Goal: Information Seeking & Learning: Learn about a topic

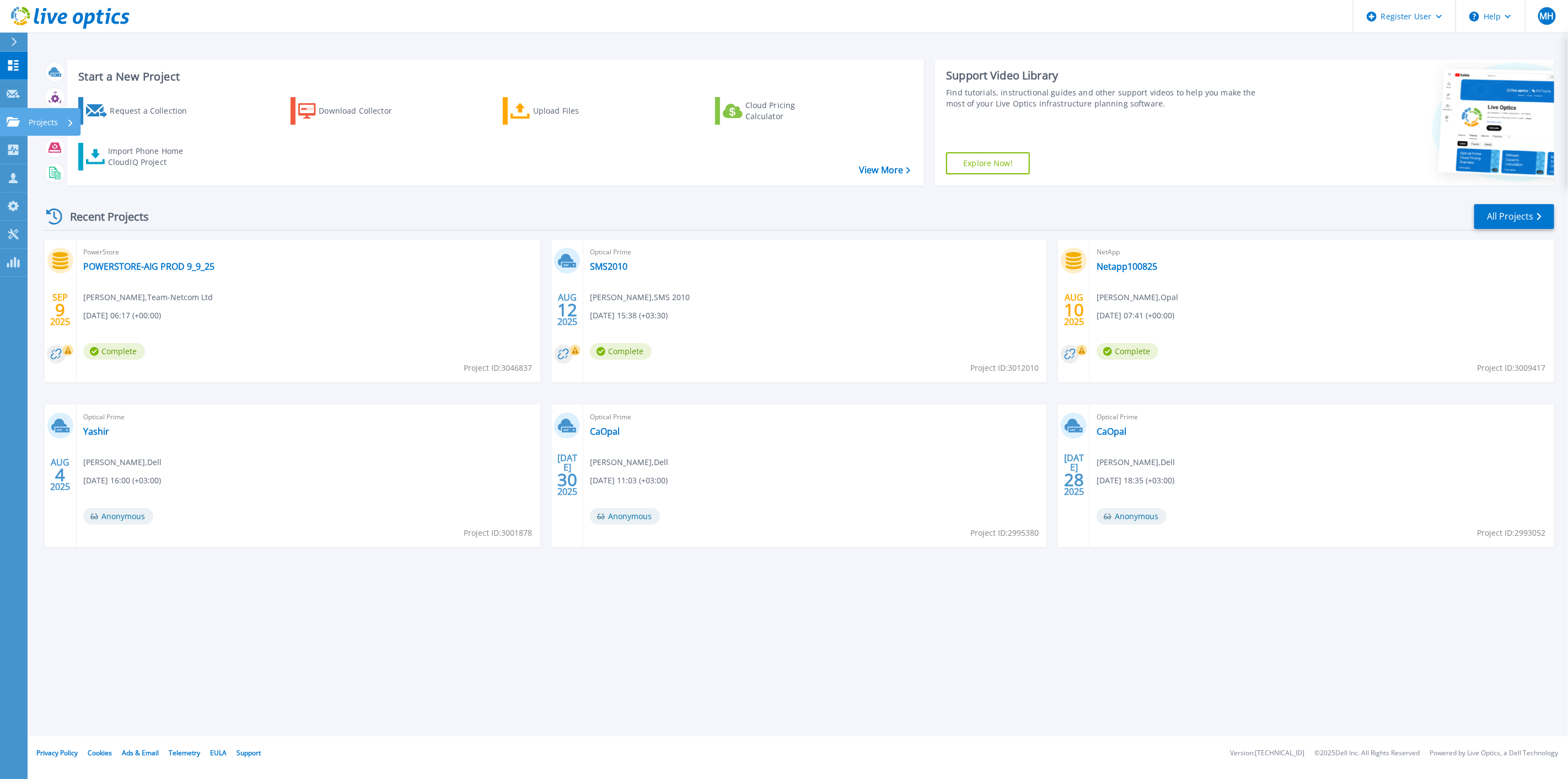
click at [11, 115] on link "Projects Projects" at bounding box center [13, 122] width 28 height 28
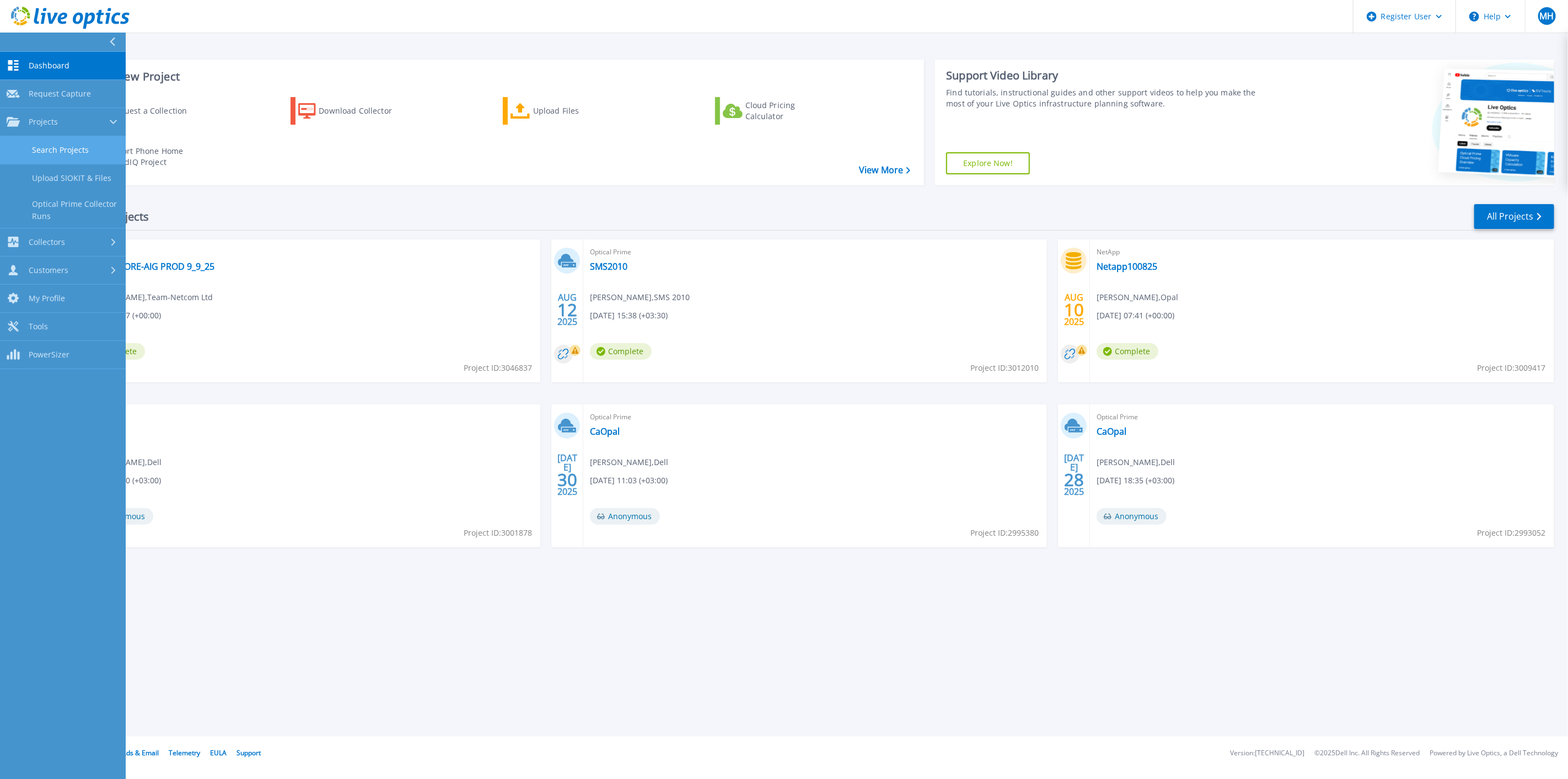
click at [91, 151] on link "Search Projects" at bounding box center [63, 151] width 125 height 28
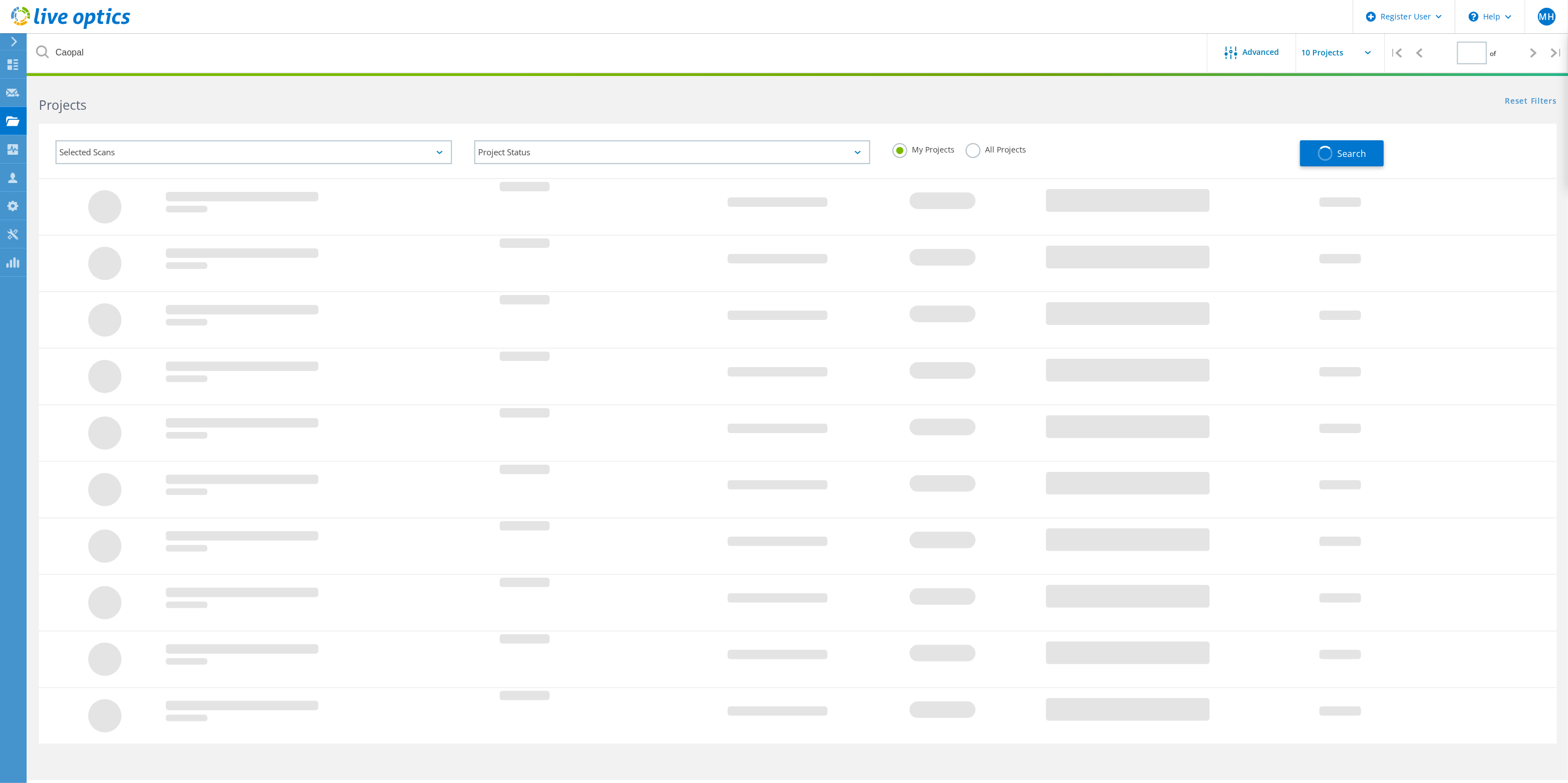
type input "1"
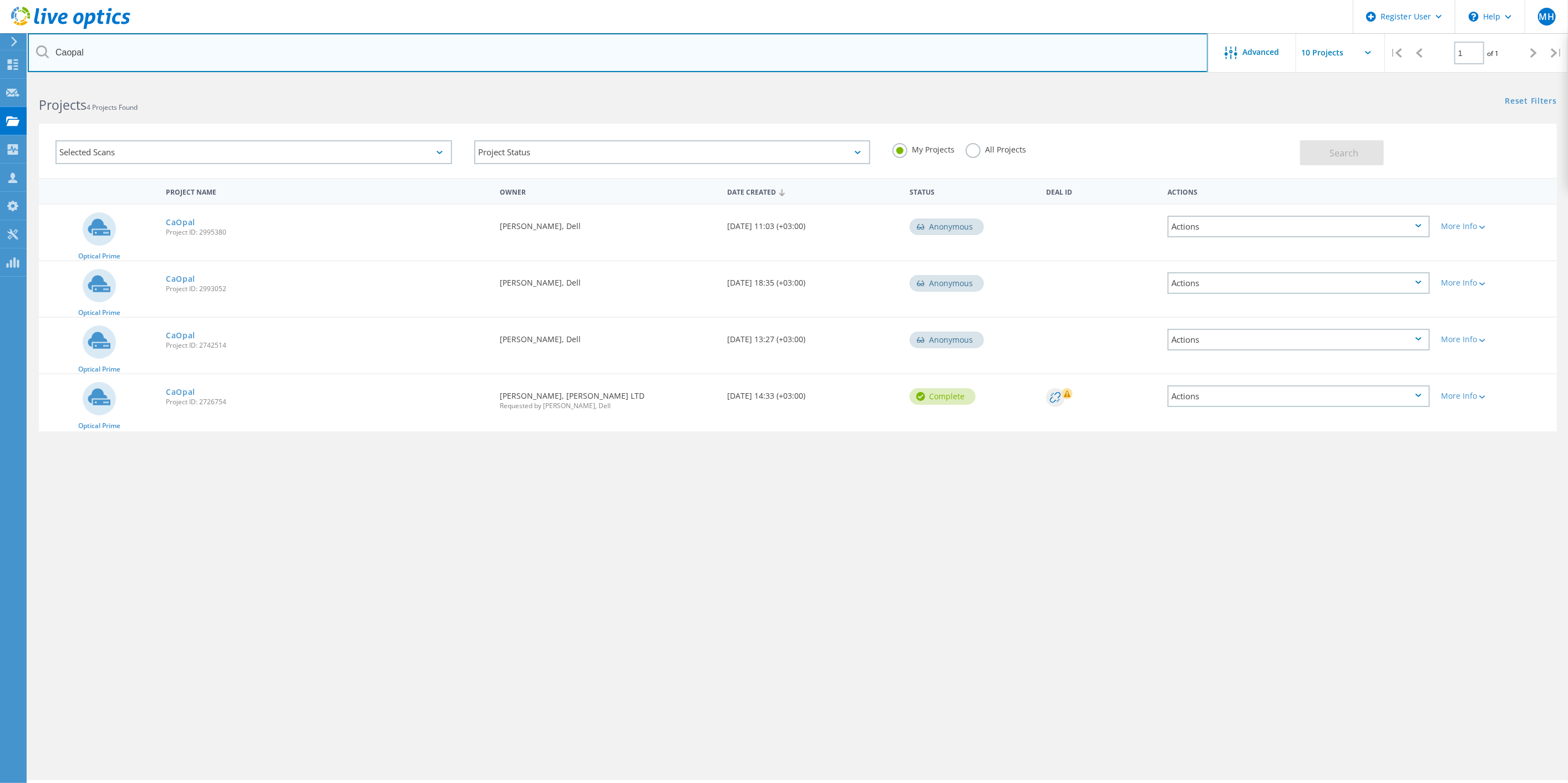
click at [108, 50] on input "Caopal" at bounding box center [618, 53] width 1180 height 39
type input "caopal"
click at [93, 58] on input "caopal" at bounding box center [618, 53] width 1180 height 39
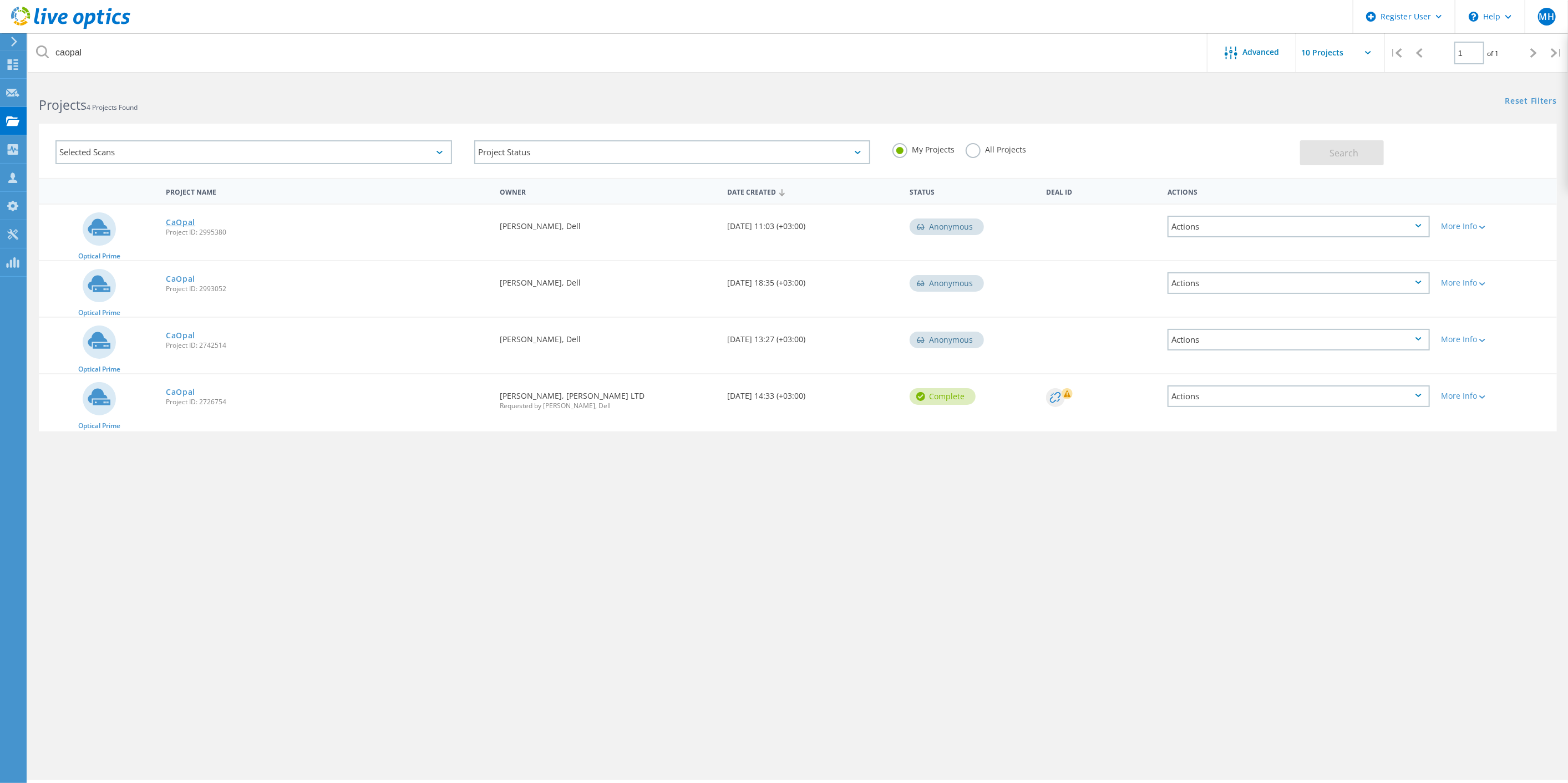
click at [189, 218] on link "CaOpal" at bounding box center [180, 222] width 30 height 8
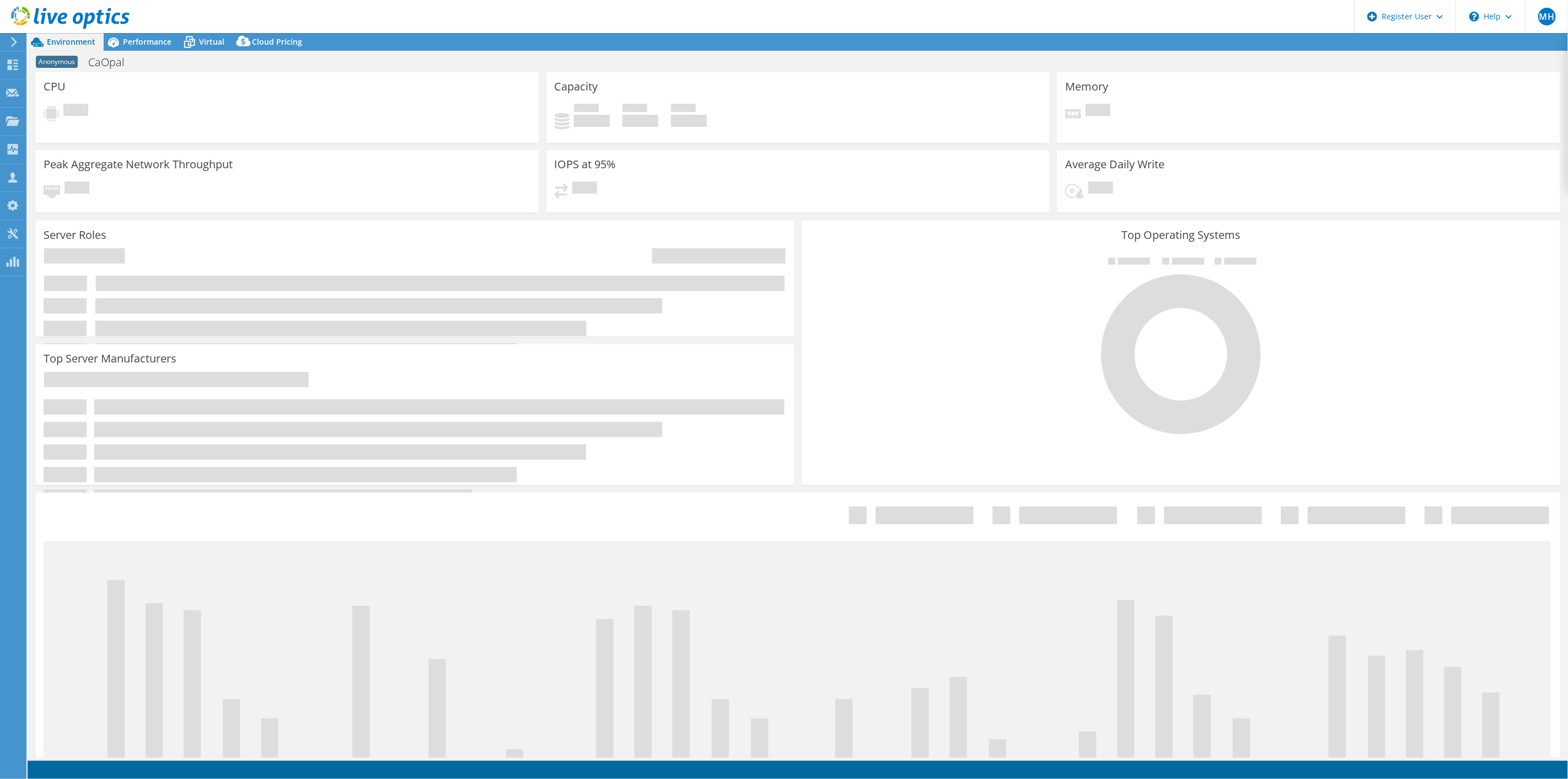
select select "USD"
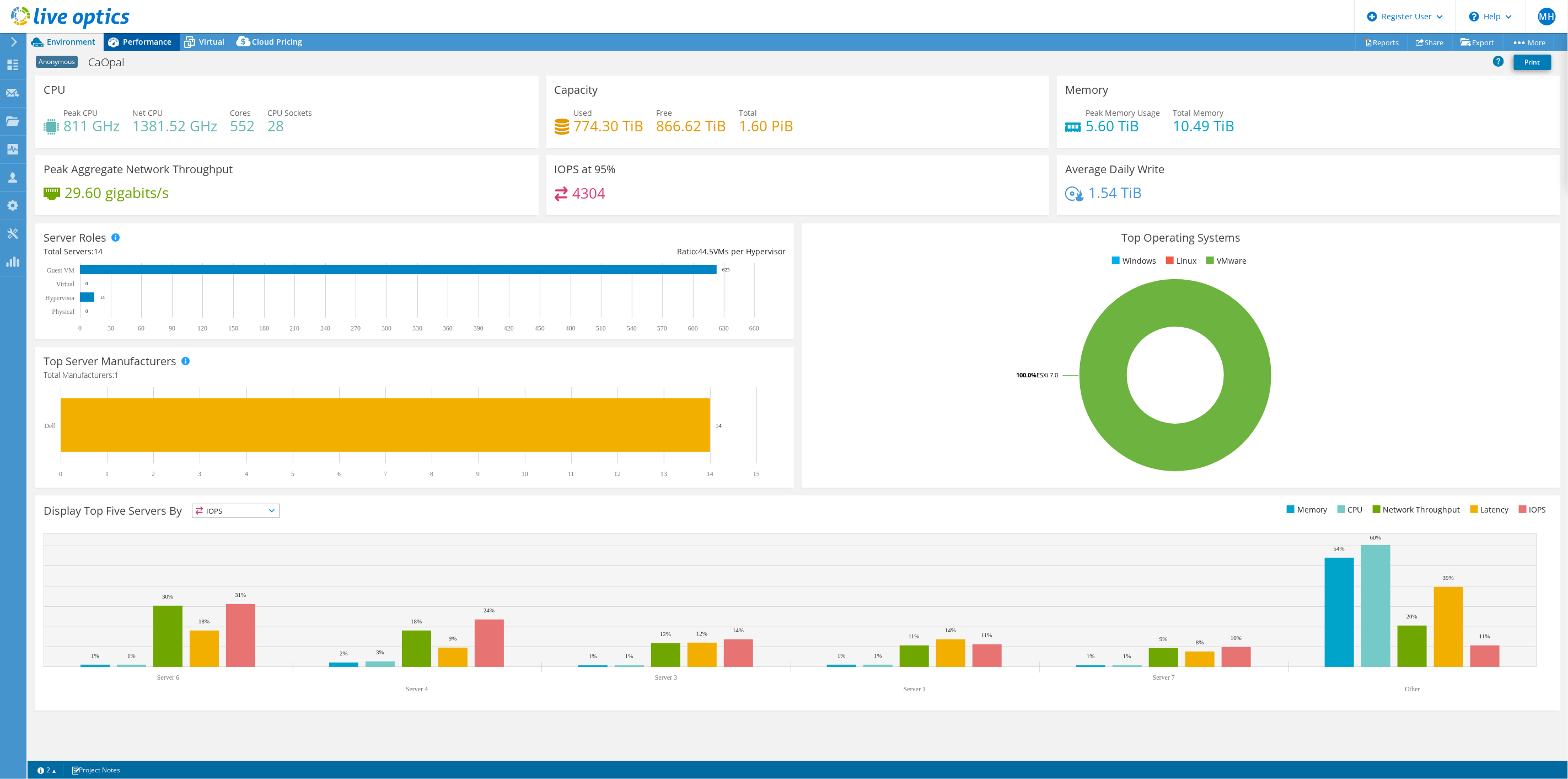
click at [140, 44] on span "Performance" at bounding box center [147, 42] width 49 height 10
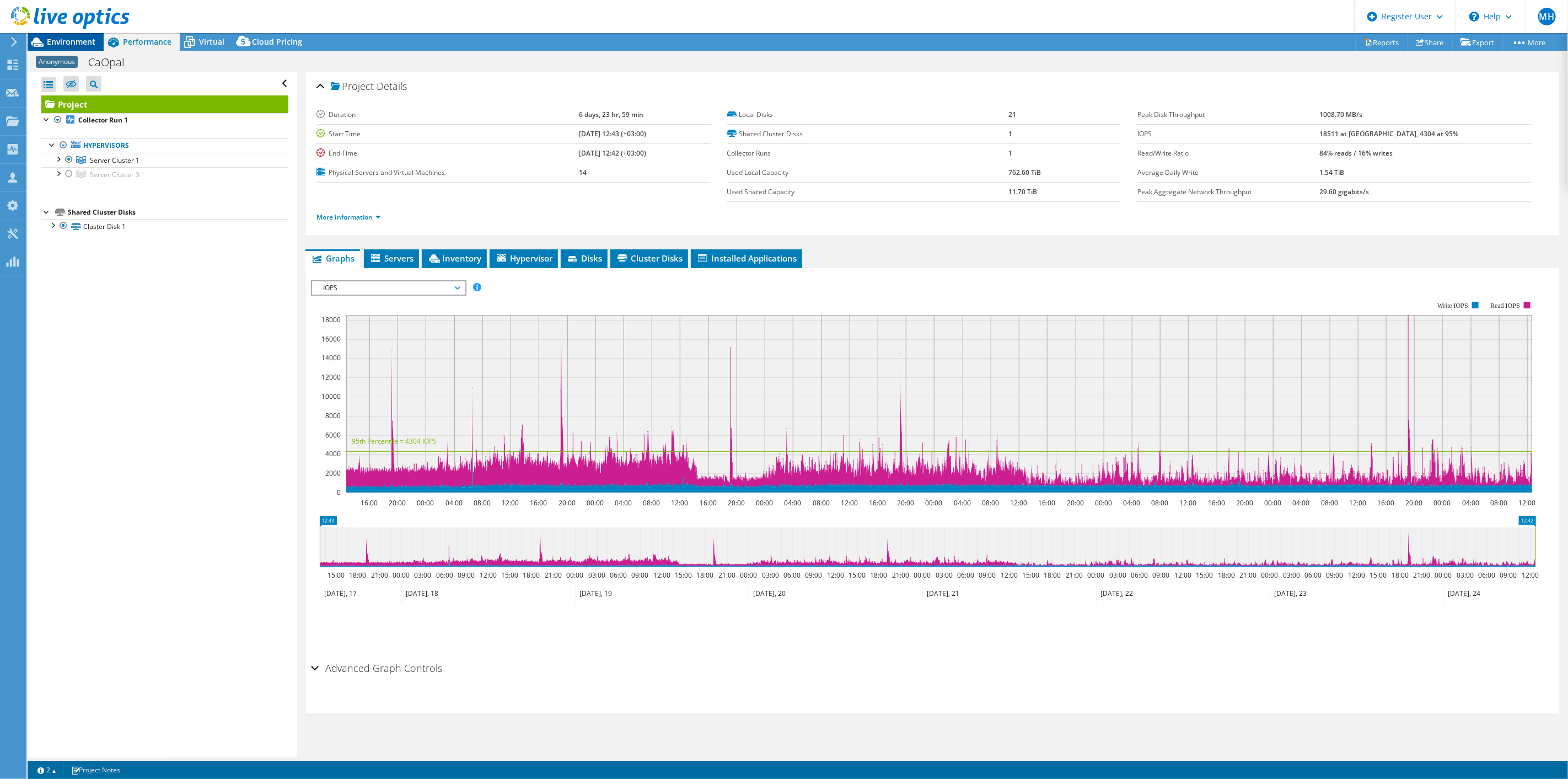
drag, startPoint x: 58, startPoint y: 32, endPoint x: 58, endPoint y: 45, distance: 13.0
click at [58, 34] on div at bounding box center [65, 19] width 129 height 37
click at [58, 46] on span "Environment" at bounding box center [71, 42] width 49 height 10
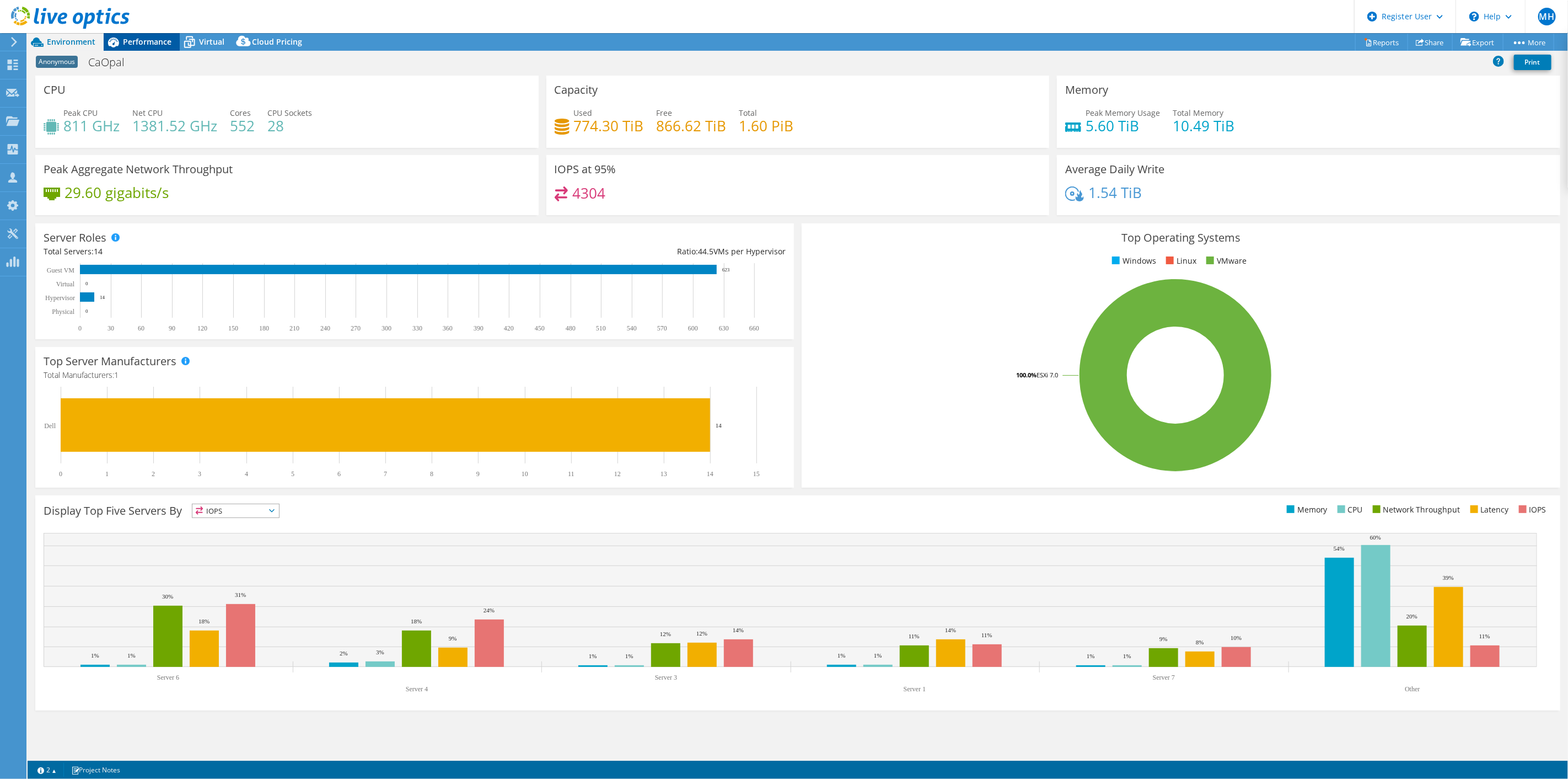
click at [129, 47] on div "Performance" at bounding box center [141, 42] width 76 height 18
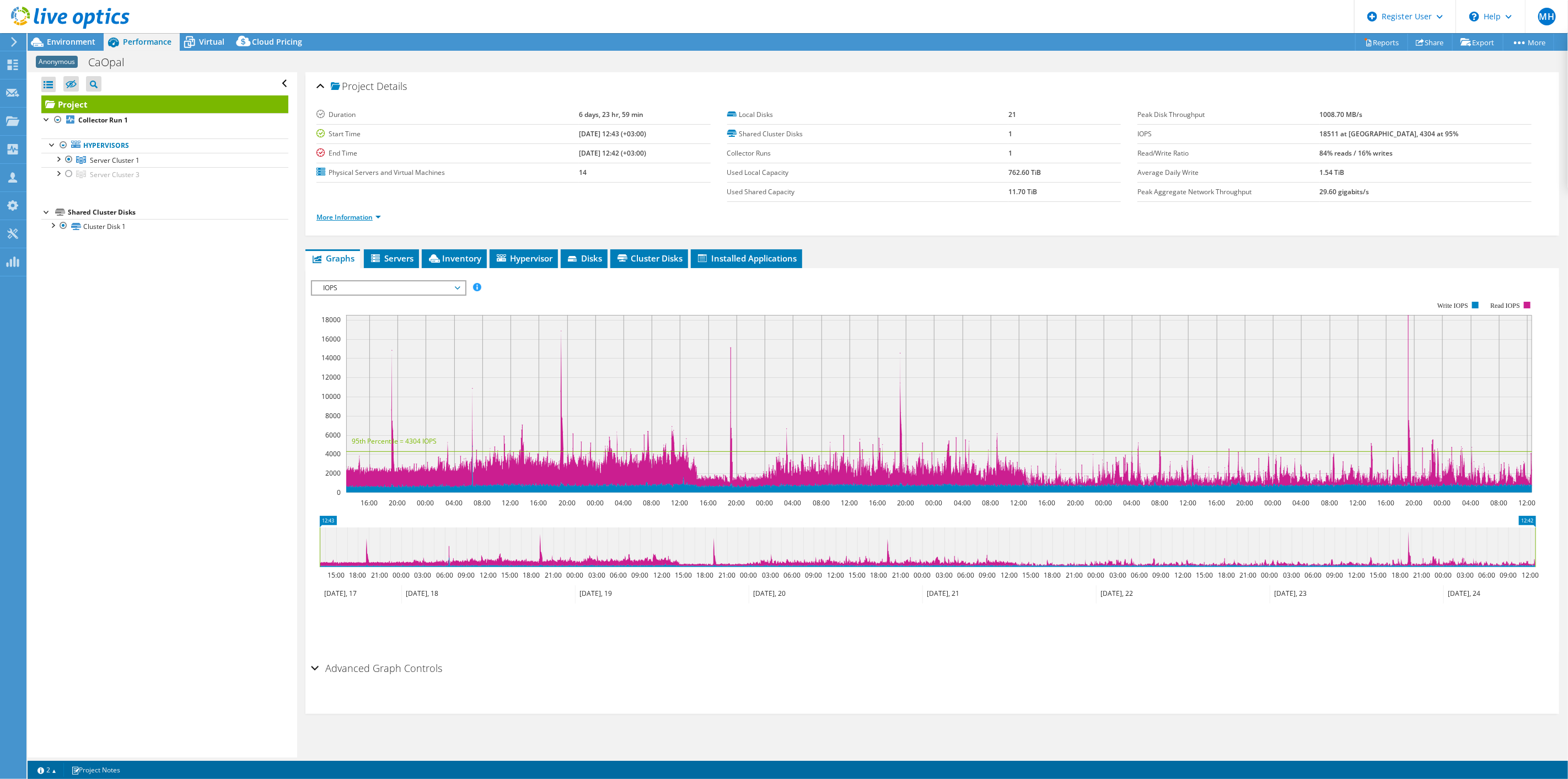
click at [348, 215] on link "More Information" at bounding box center [348, 217] width 65 height 10
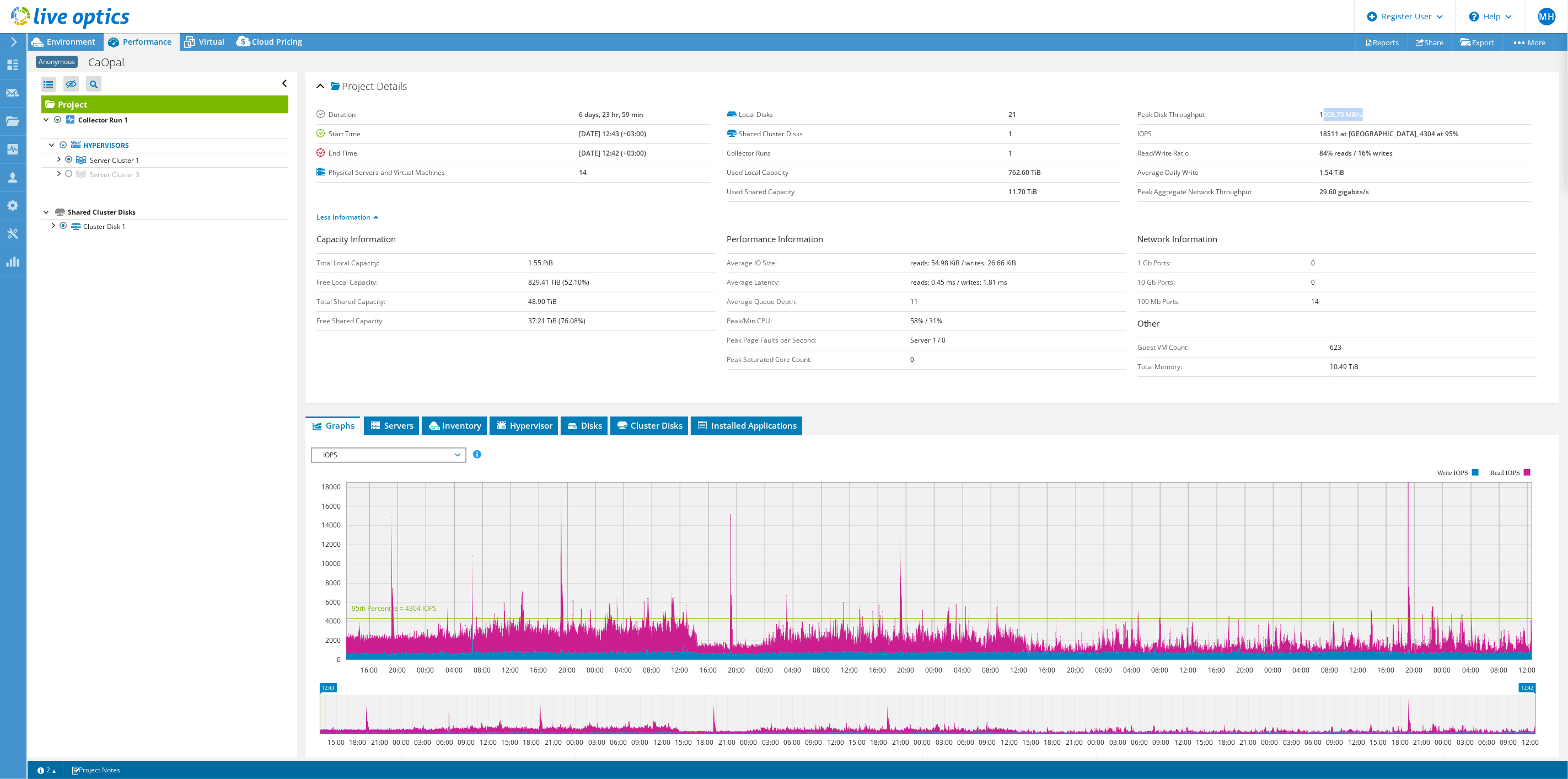
drag, startPoint x: 1361, startPoint y: 117, endPoint x: 1435, endPoint y: 113, distance: 74.1
click at [1435, 113] on td "1008.70 MB/s" at bounding box center [1426, 115] width 212 height 19
click at [1363, 110] on b "1008.70 MB/s" at bounding box center [1341, 114] width 43 height 10
drag, startPoint x: 1361, startPoint y: 114, endPoint x: 1429, endPoint y: 114, distance: 68.0
click at [1429, 114] on td "1008.70 MB/s" at bounding box center [1426, 115] width 212 height 19
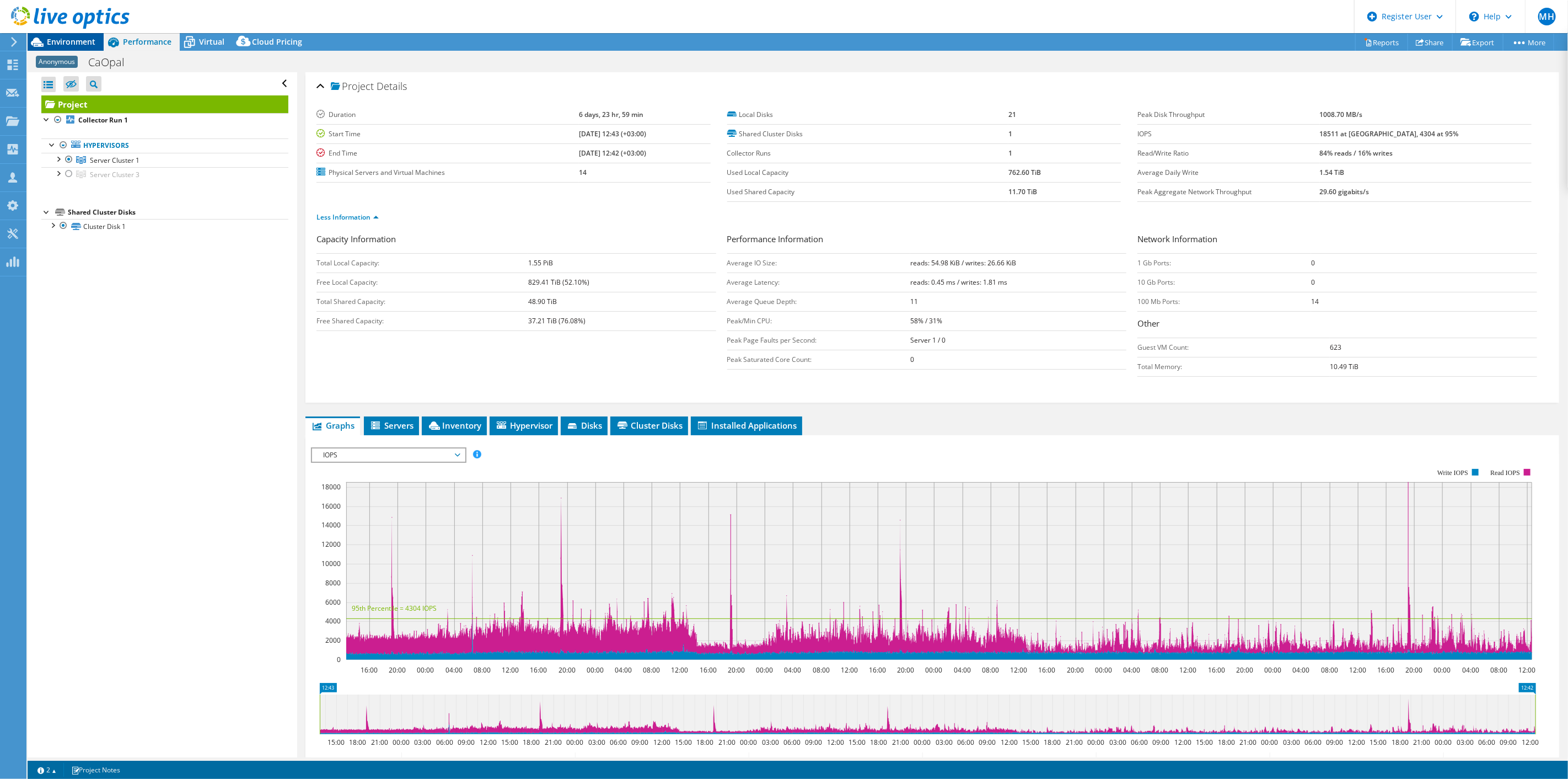
click at [70, 38] on span "Environment" at bounding box center [71, 42] width 49 height 10
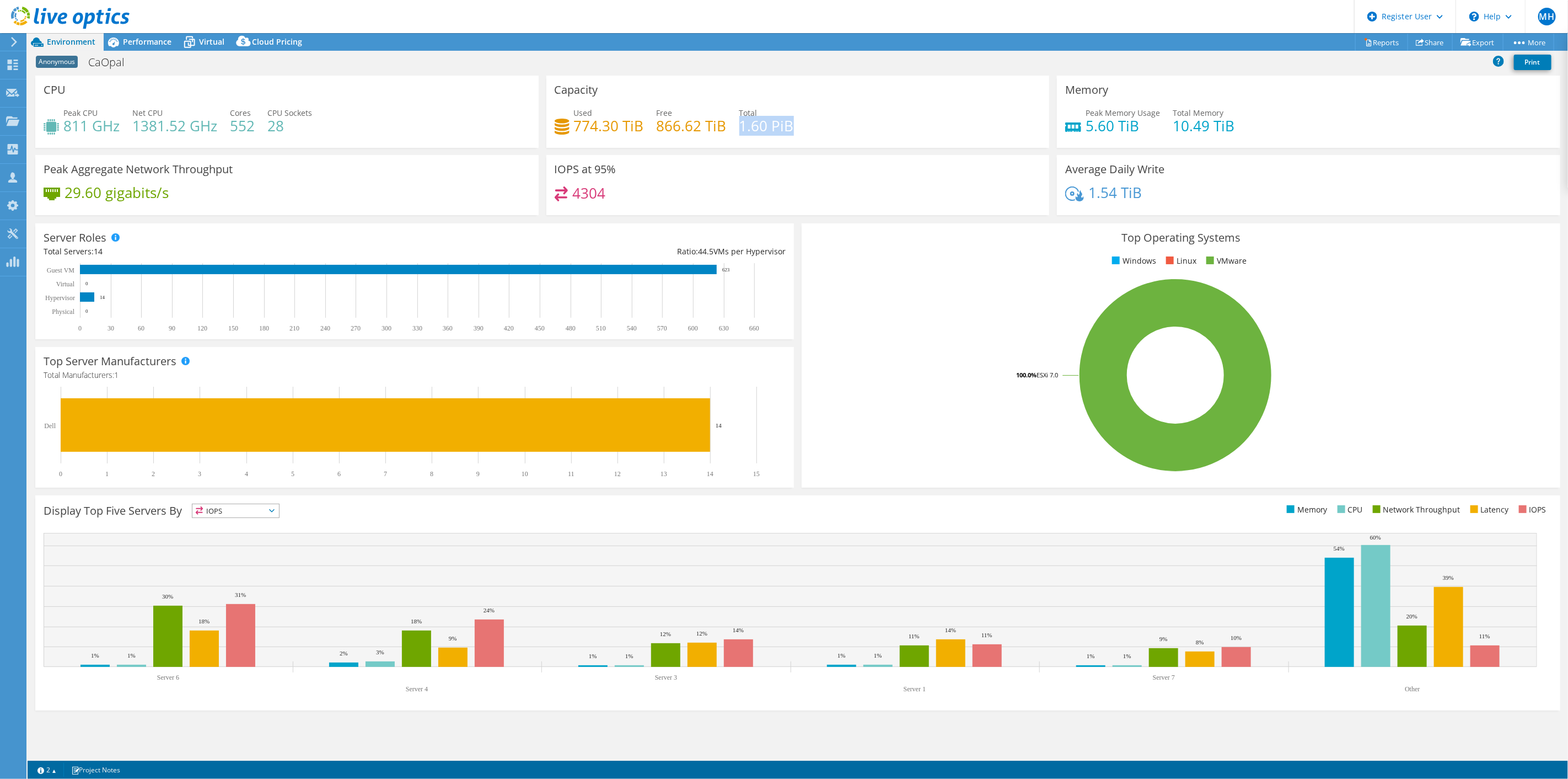
drag, startPoint x: 741, startPoint y: 125, endPoint x: 814, endPoint y: 125, distance: 73.0
click at [811, 125] on div "Used 774.30 TiB Free 866.62 TiB Total 1.60 PiB" at bounding box center [798, 125] width 487 height 36
click at [145, 35] on div "Performance" at bounding box center [141, 42] width 76 height 18
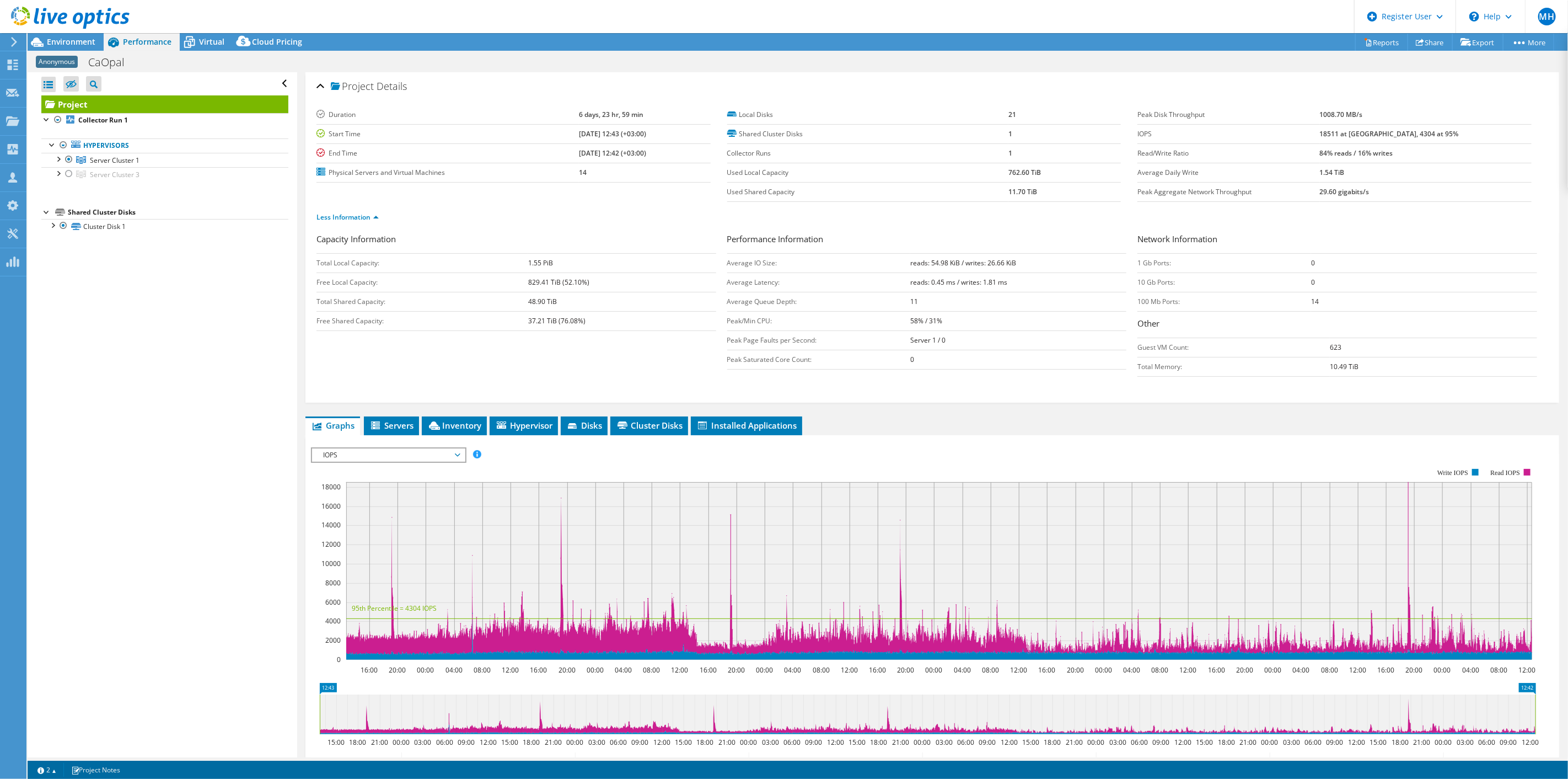
drag, startPoint x: 585, startPoint y: 134, endPoint x: 554, endPoint y: 129, distance: 31.4
click at [554, 129] on tr "Start Time 06/17/2024, 12:43 (+03:00)" at bounding box center [513, 134] width 394 height 19
drag, startPoint x: 74, startPoint y: 39, endPoint x: 111, endPoint y: 47, distance: 37.9
click at [74, 40] on span "Environment" at bounding box center [71, 42] width 49 height 10
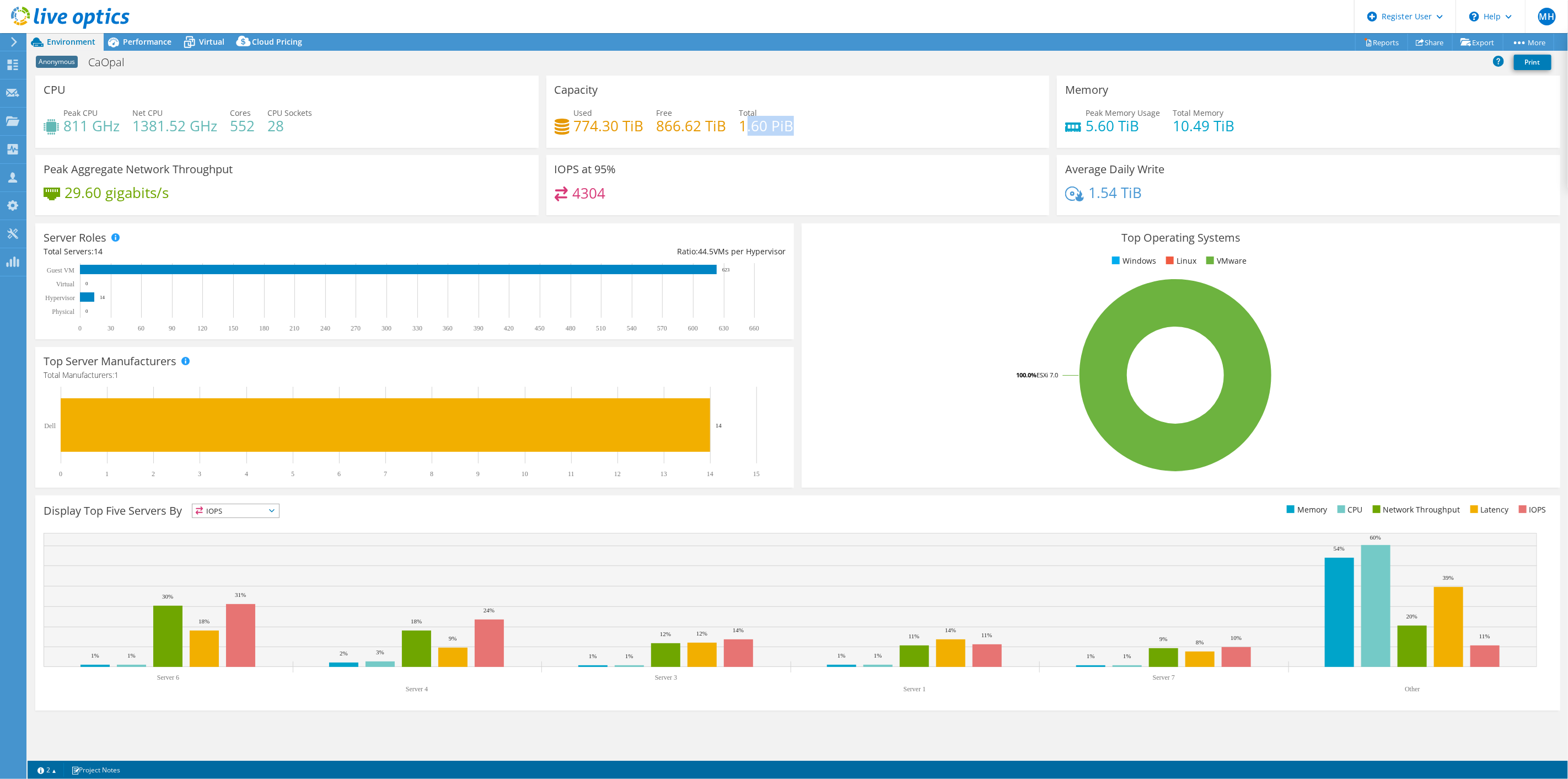
drag, startPoint x: 741, startPoint y: 127, endPoint x: 827, endPoint y: 129, distance: 86.0
click at [824, 129] on div "Used 774.30 TiB Free 866.62 TiB Total 1.60 PiB" at bounding box center [798, 125] width 487 height 36
click at [10, 116] on use at bounding box center [12, 120] width 13 height 10
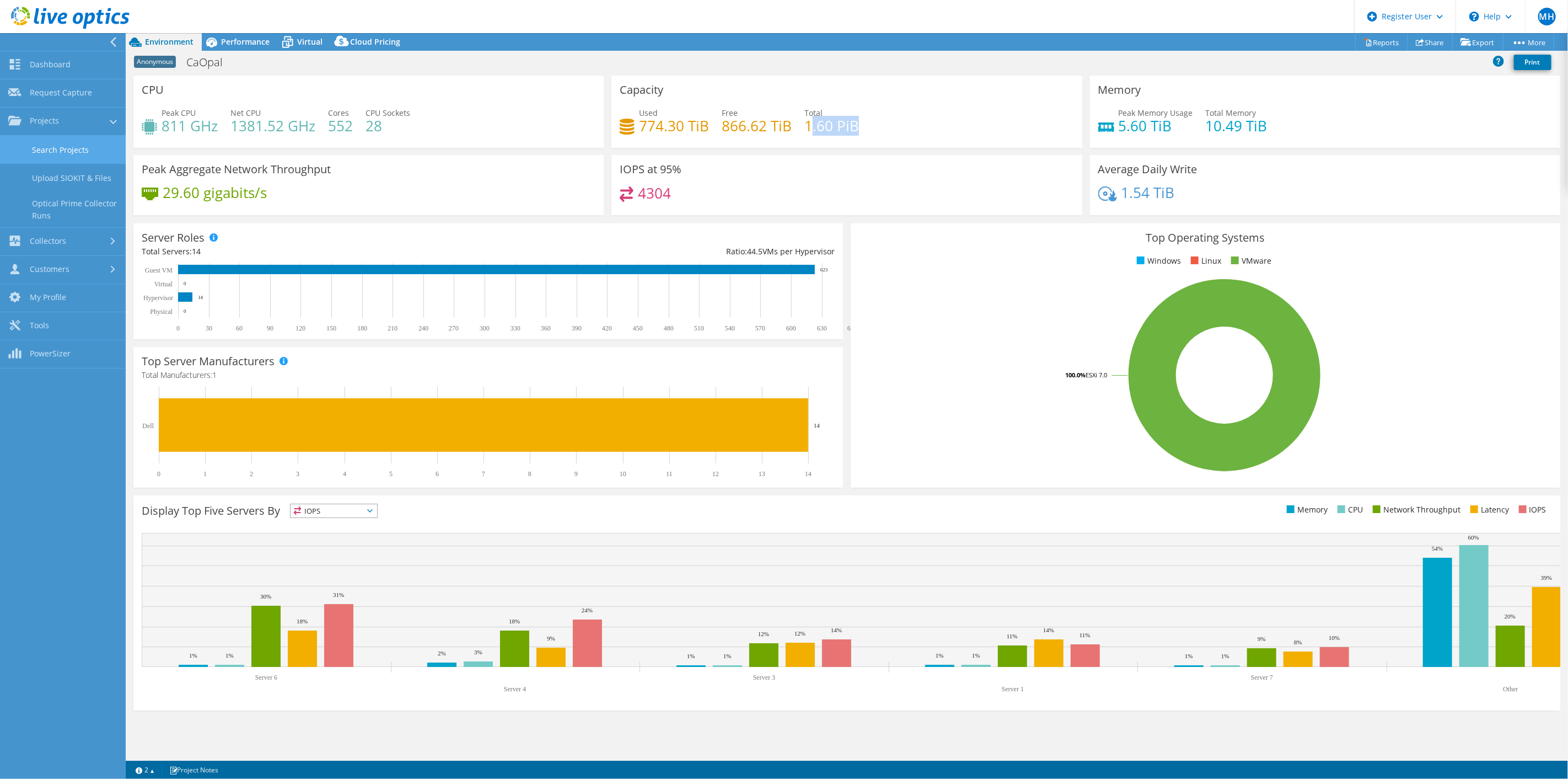
click at [77, 152] on link "Search Projects" at bounding box center [63, 150] width 125 height 28
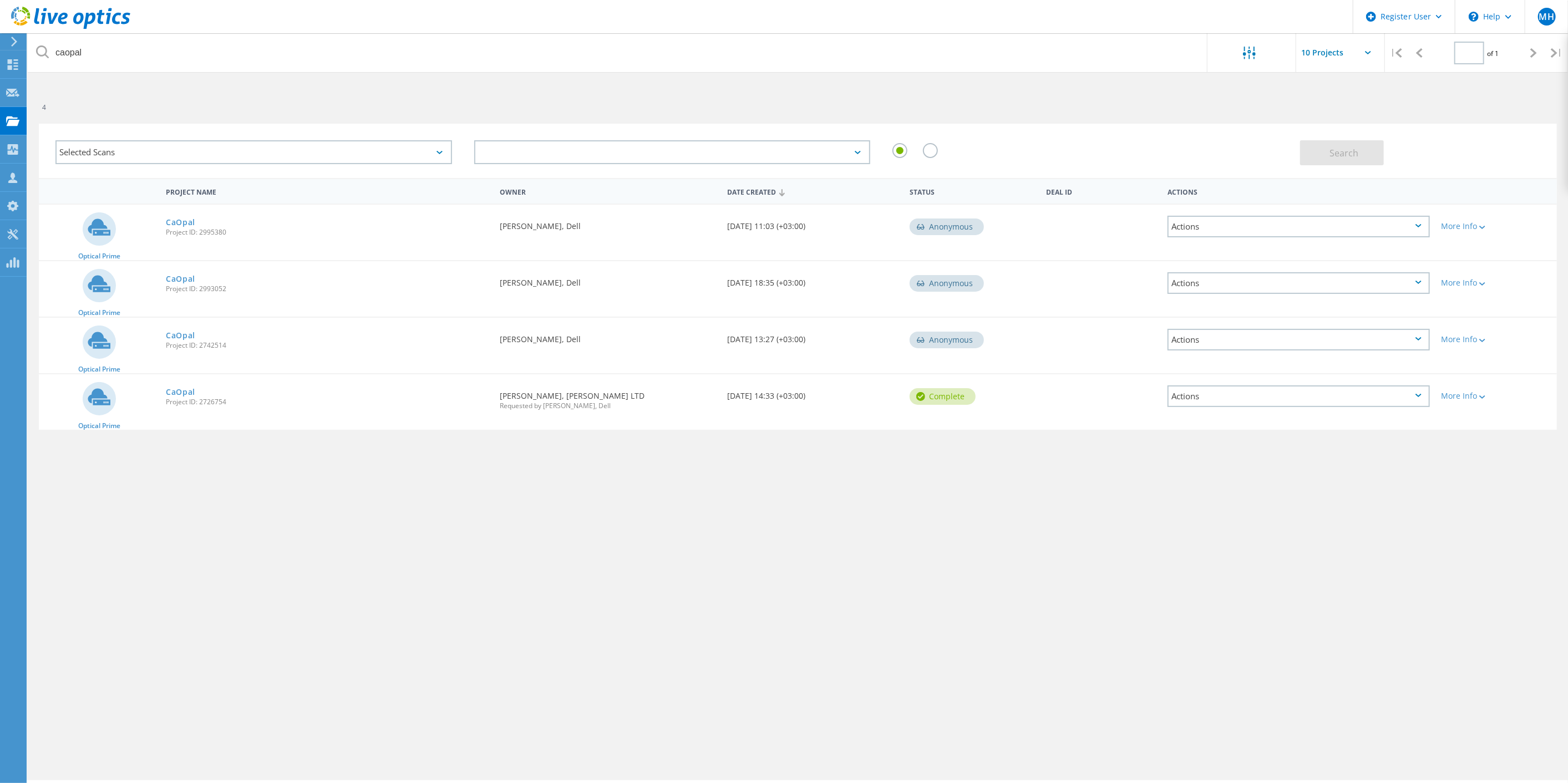
type input "1"
drag, startPoint x: 182, startPoint y: 334, endPoint x: 176, endPoint y: 220, distance: 114.2
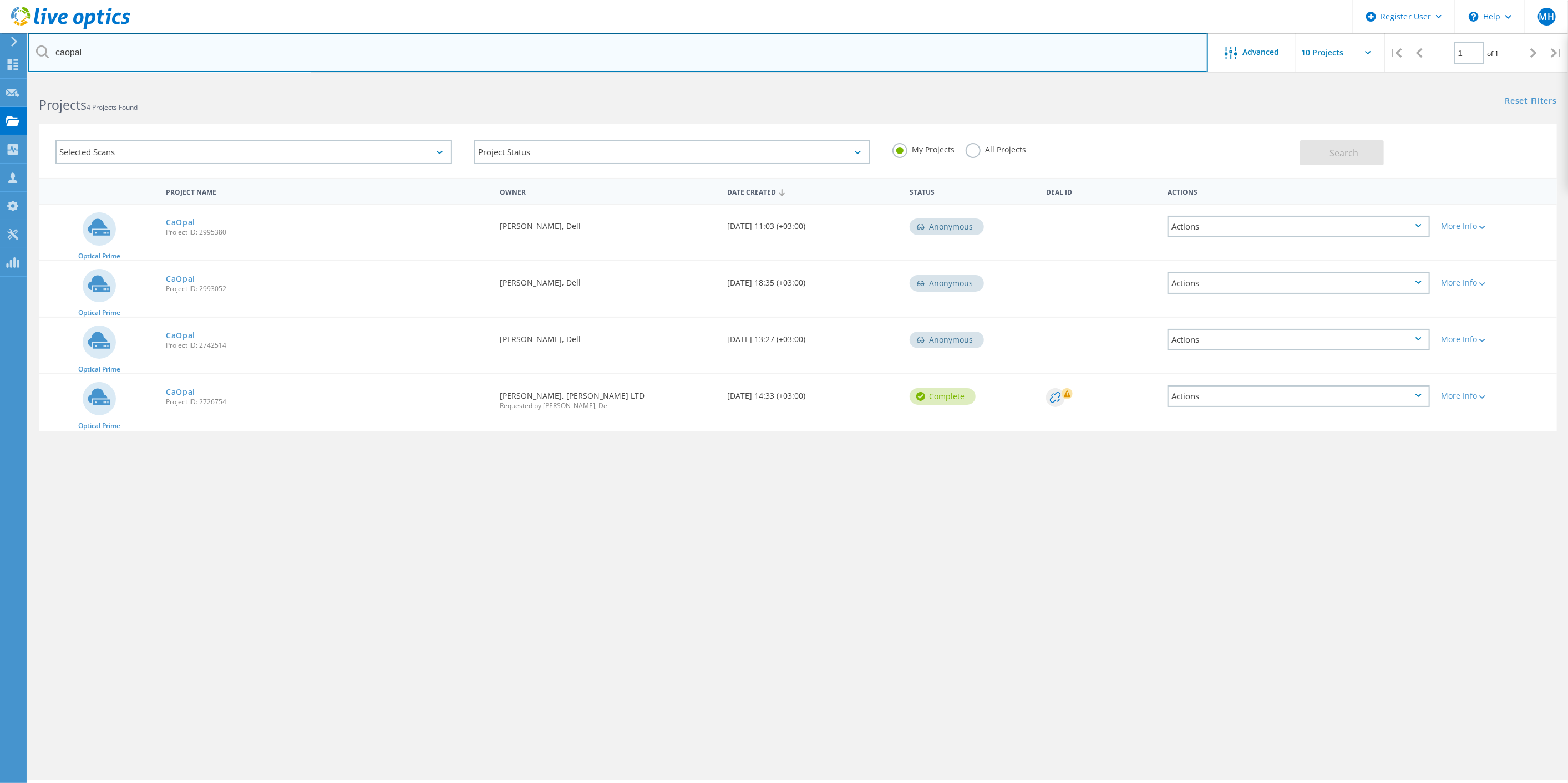
click at [201, 57] on input "caopal" at bounding box center [618, 53] width 1180 height 39
click at [201, 56] on input "caopal" at bounding box center [618, 53] width 1180 height 39
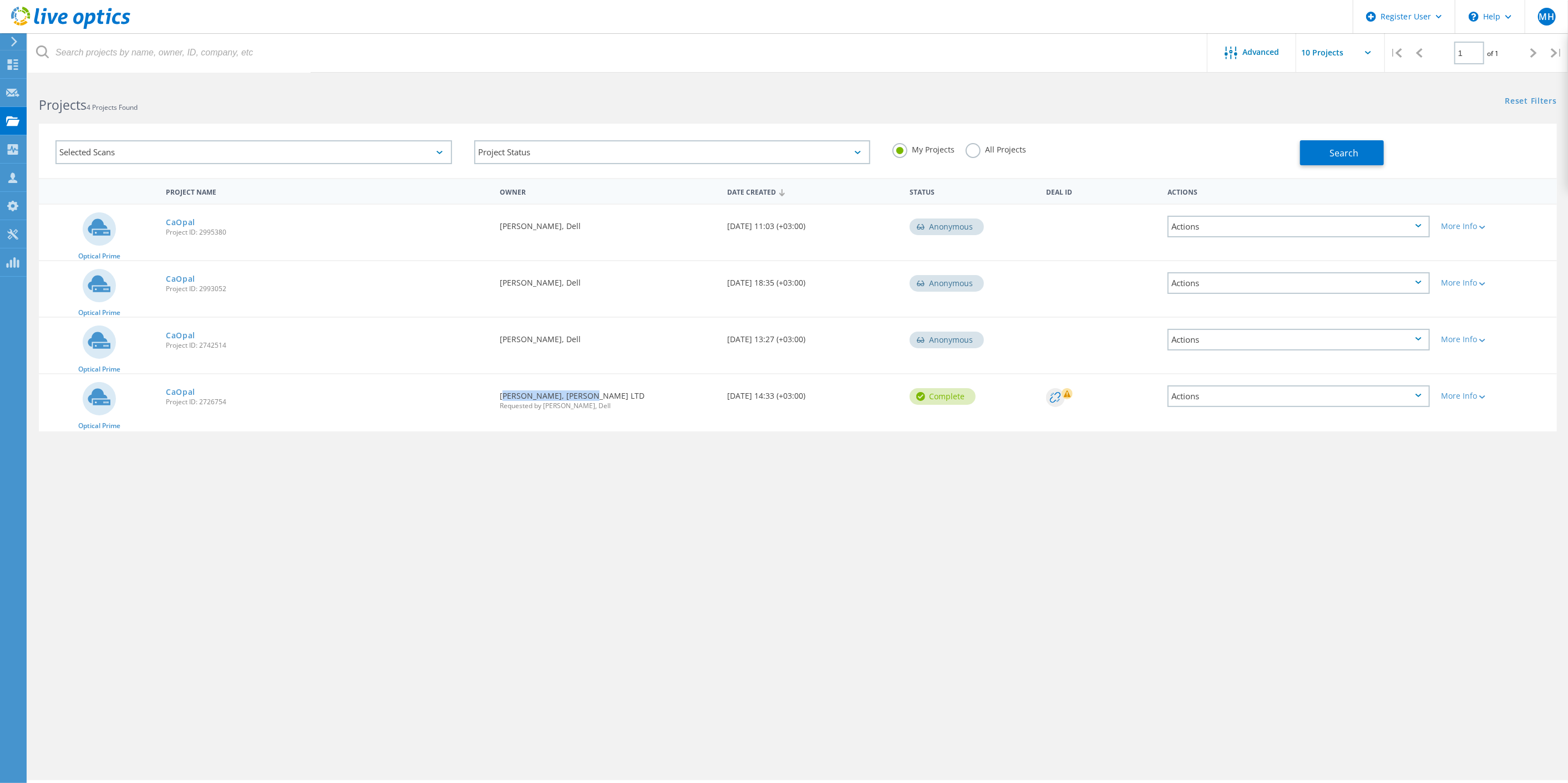
drag, startPoint x: 499, startPoint y: 393, endPoint x: 589, endPoint y: 393, distance: 90.0
click at [590, 393] on div "Requested By Ohad Badihi, OPAL LTD Requested by Morani Hazan, Dell" at bounding box center [608, 397] width 228 height 46
copy div "Ohad Badihi, OPAL LTD"
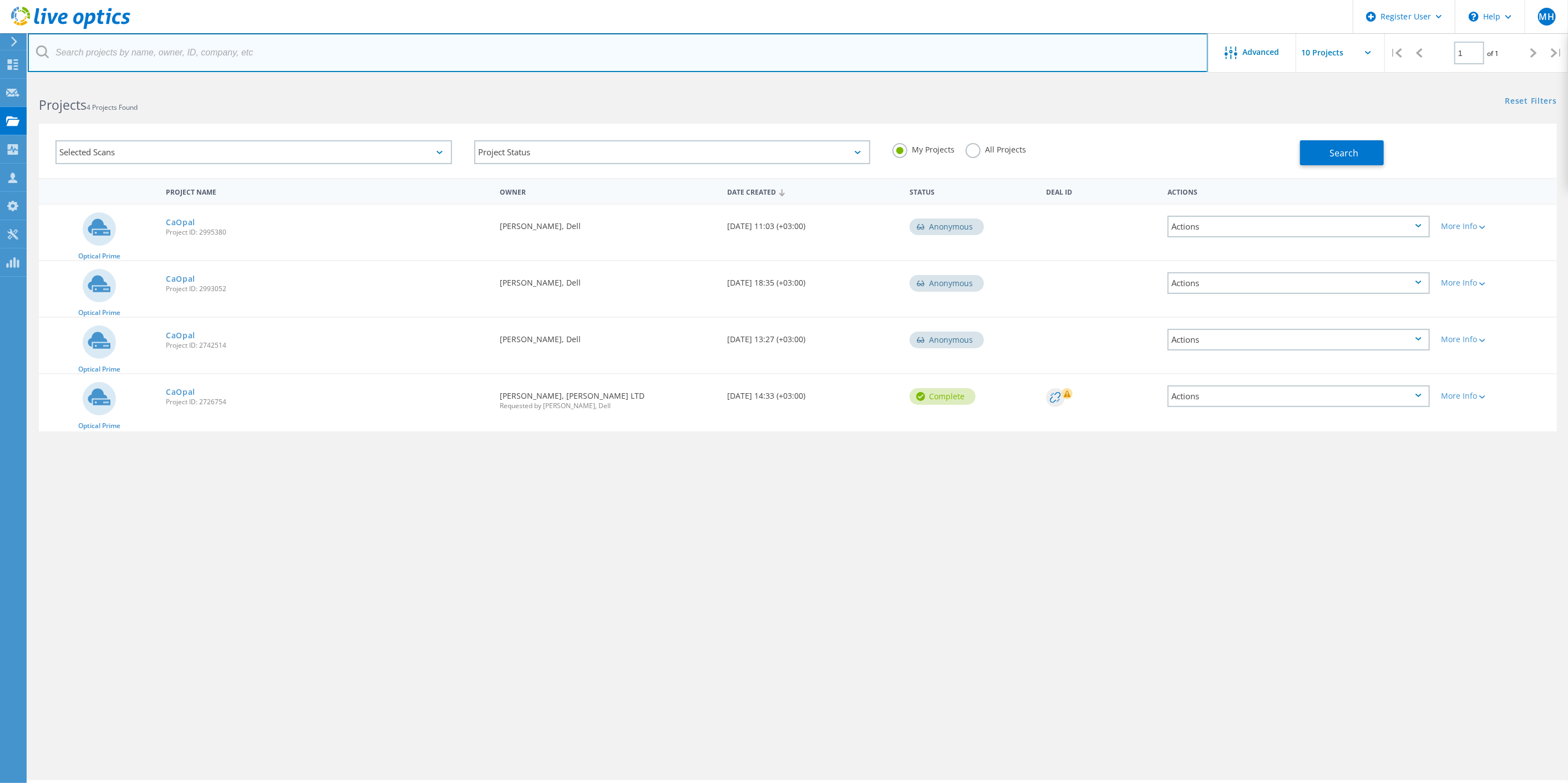
click at [219, 61] on input "text" at bounding box center [618, 53] width 1180 height 39
paste input "Ohad Badihi, OPAL LTD"
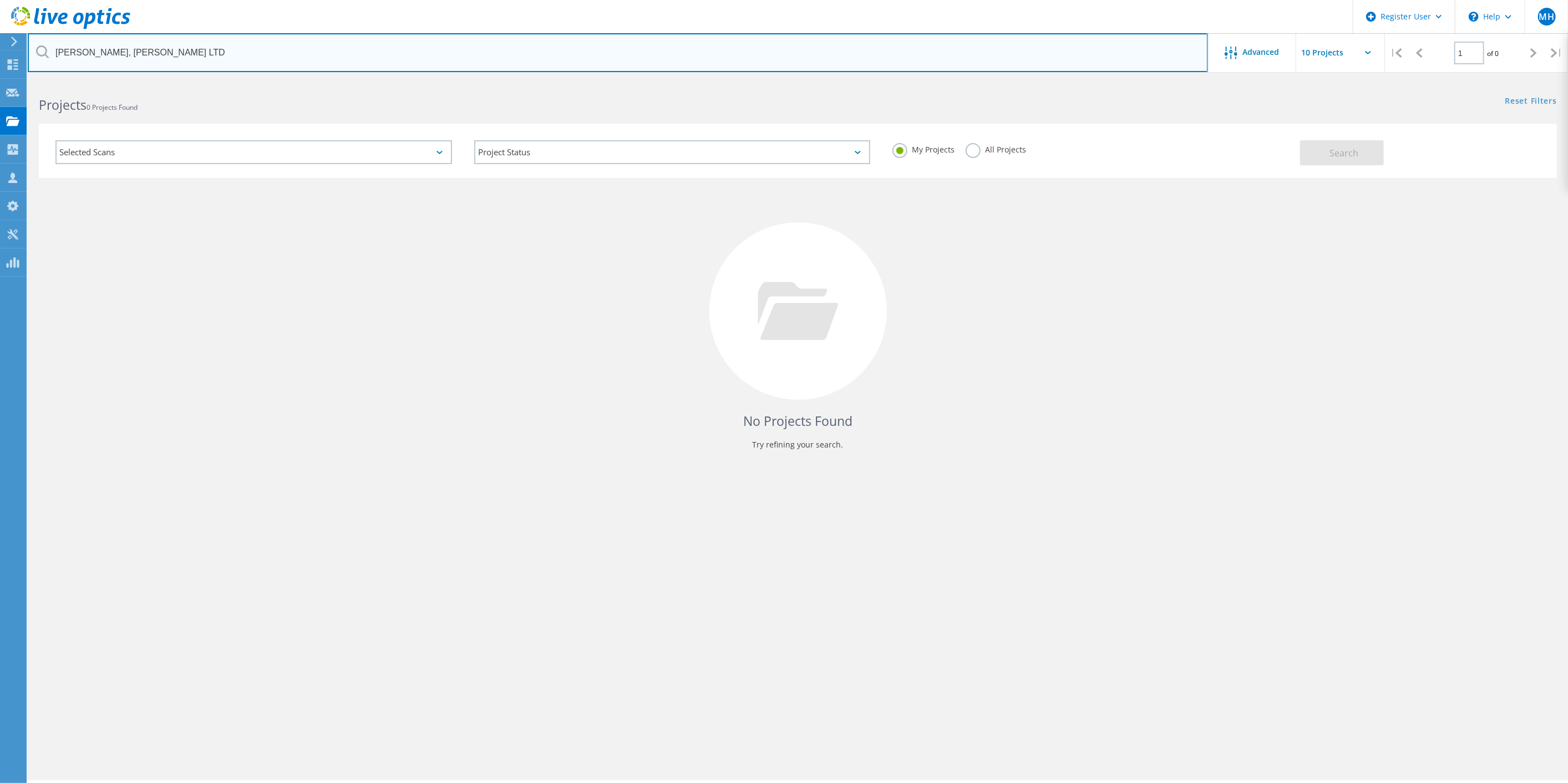
click at [219, 61] on input "Ohad Badihi, OPAL LTD" at bounding box center [618, 53] width 1180 height 39
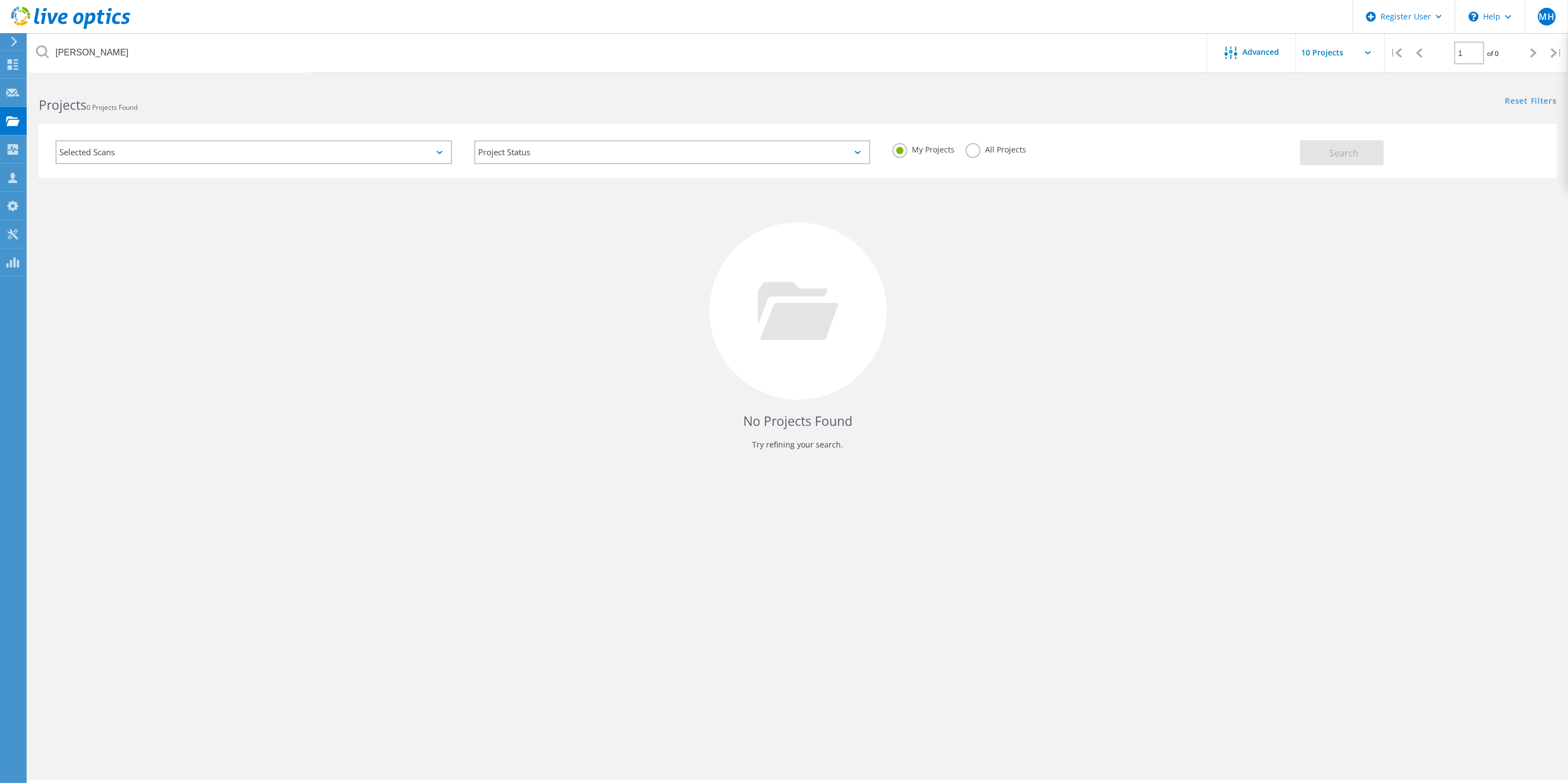
click at [973, 154] on label "All Projects" at bounding box center [996, 148] width 61 height 10
click at [0, 0] on input "All Projects" at bounding box center [0, 0] width 0 height 0
click at [1327, 151] on button "Search" at bounding box center [1342, 153] width 84 height 25
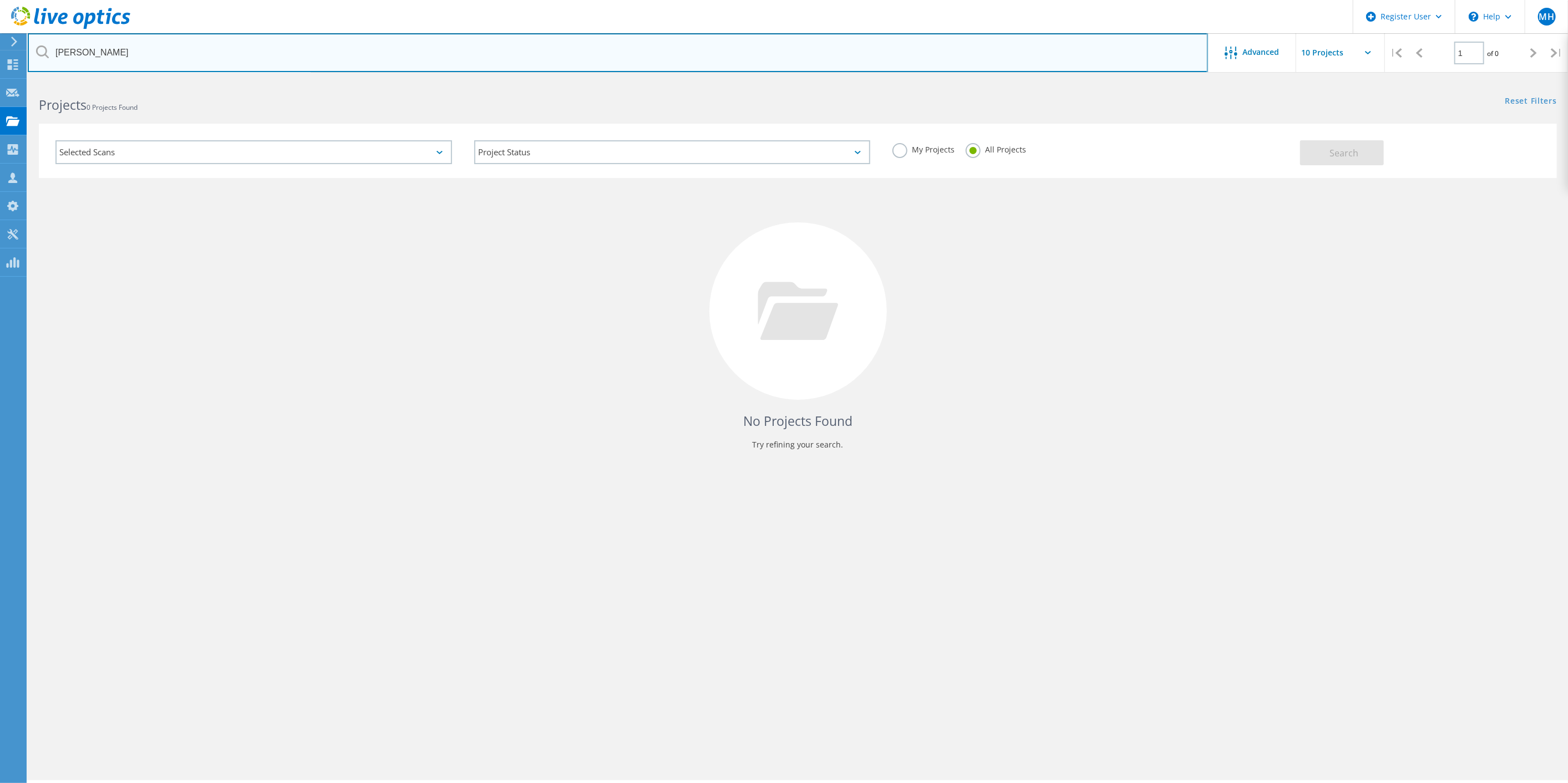
click at [142, 42] on input "Ohad Badihi" at bounding box center [618, 53] width 1180 height 39
click at [302, 54] on input "Ohad Badihi" at bounding box center [618, 53] width 1180 height 39
paste input ", OPAL LTD"
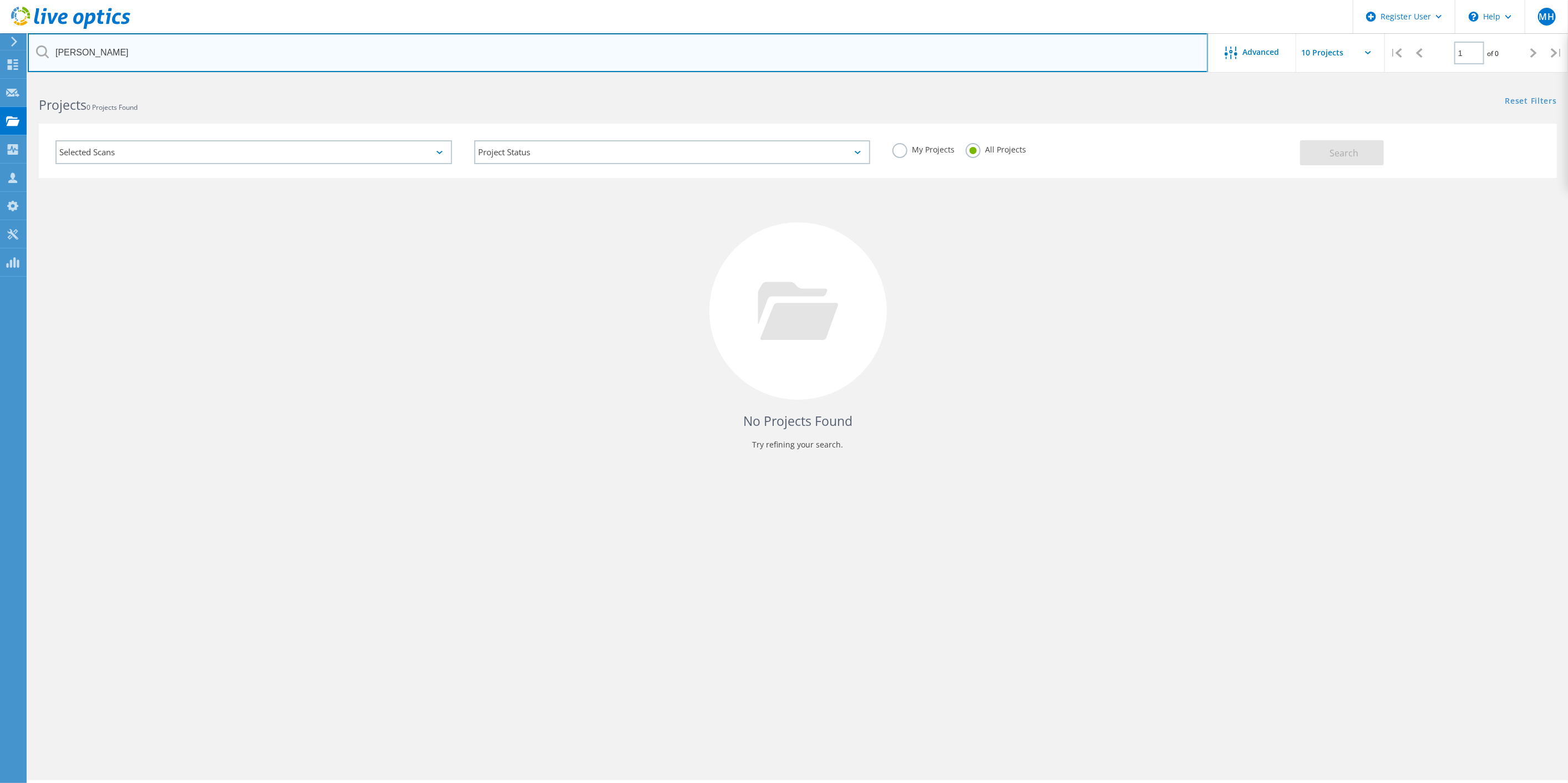
type input "Ohad Badihi, OPAL LTD"
drag, startPoint x: 181, startPoint y: 48, endPoint x: 0, endPoint y: 28, distance: 182.1
click at [0, 80] on div "Register User \n Help Explore Helpful Articles Contact Support MH Dell User Mor…" at bounding box center [784, 447] width 1568 height 733
click at [393, 57] on input "text" at bounding box center [618, 53] width 1180 height 39
paste input "bohad@oft.co.il"
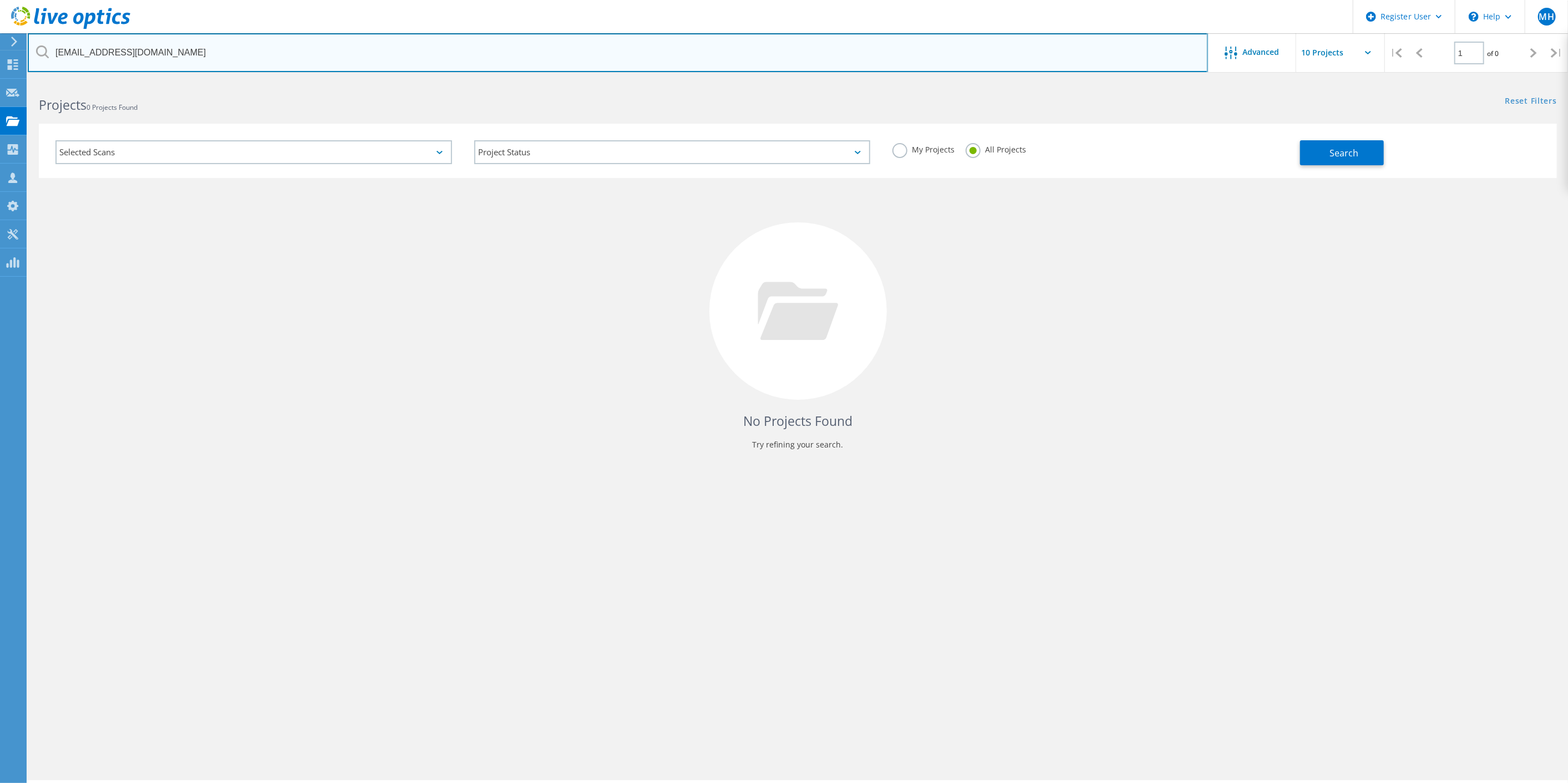
type input "bohad@oft.co.il"
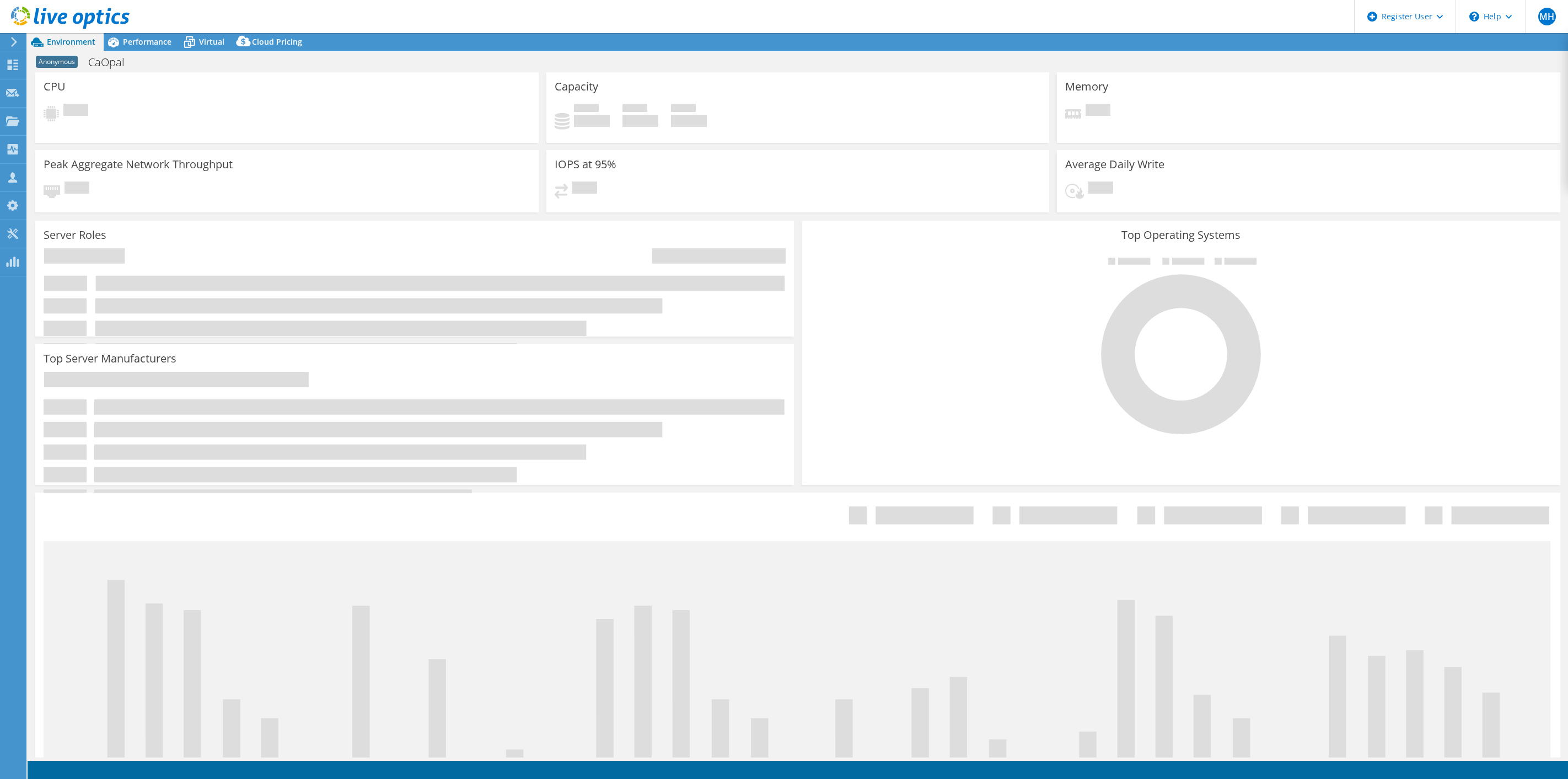
select select "USD"
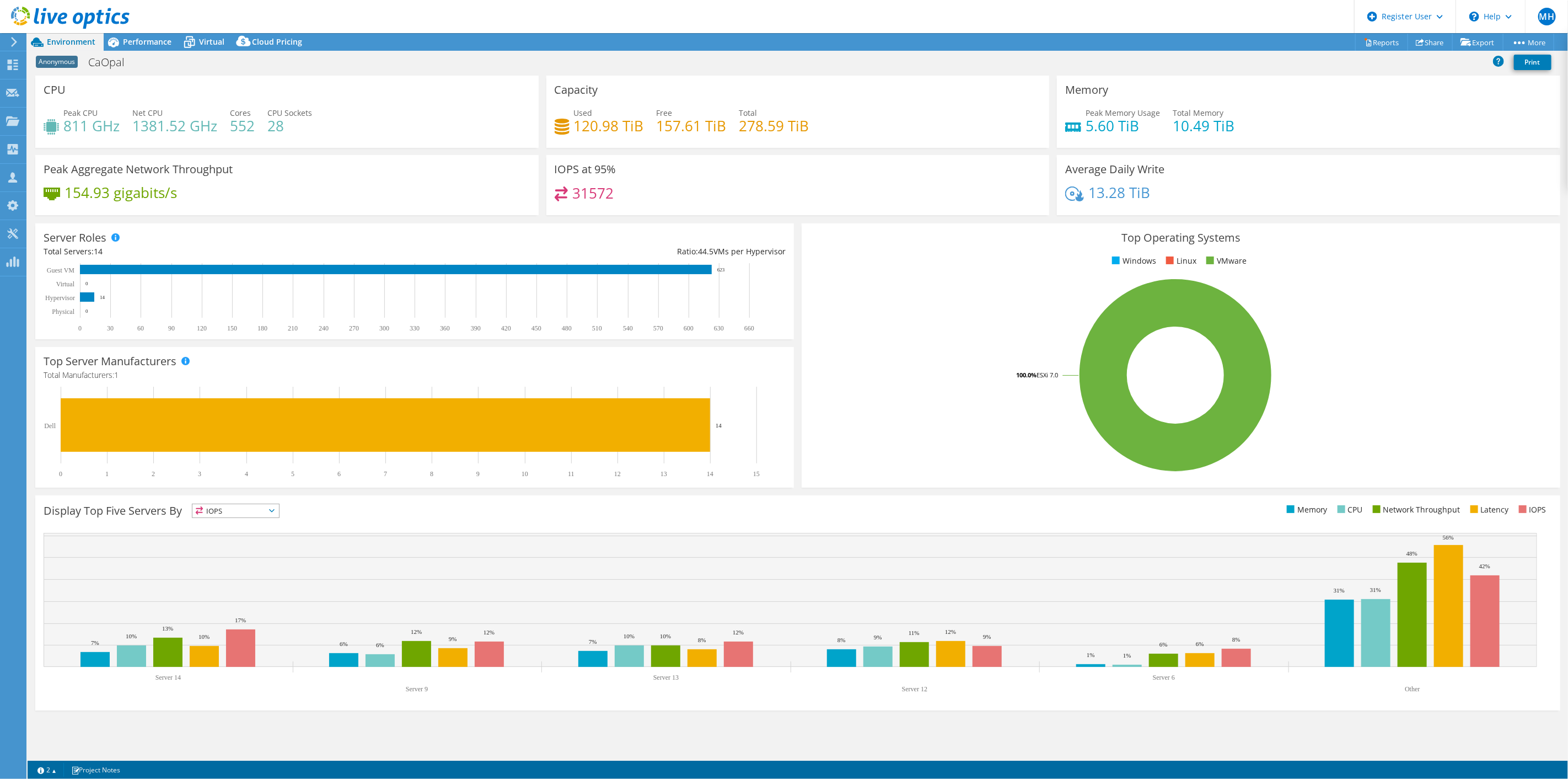
drag, startPoint x: 745, startPoint y: 127, endPoint x: 804, endPoint y: 127, distance: 59.0
click at [850, 128] on div "Used 120.98 TiB Free 157.61 TiB Total 278.59 TiB" at bounding box center [798, 125] width 487 height 36
click at [804, 127] on h4 "278.59 TiB" at bounding box center [774, 126] width 70 height 12
click at [133, 37] on span "Performance" at bounding box center [147, 42] width 49 height 10
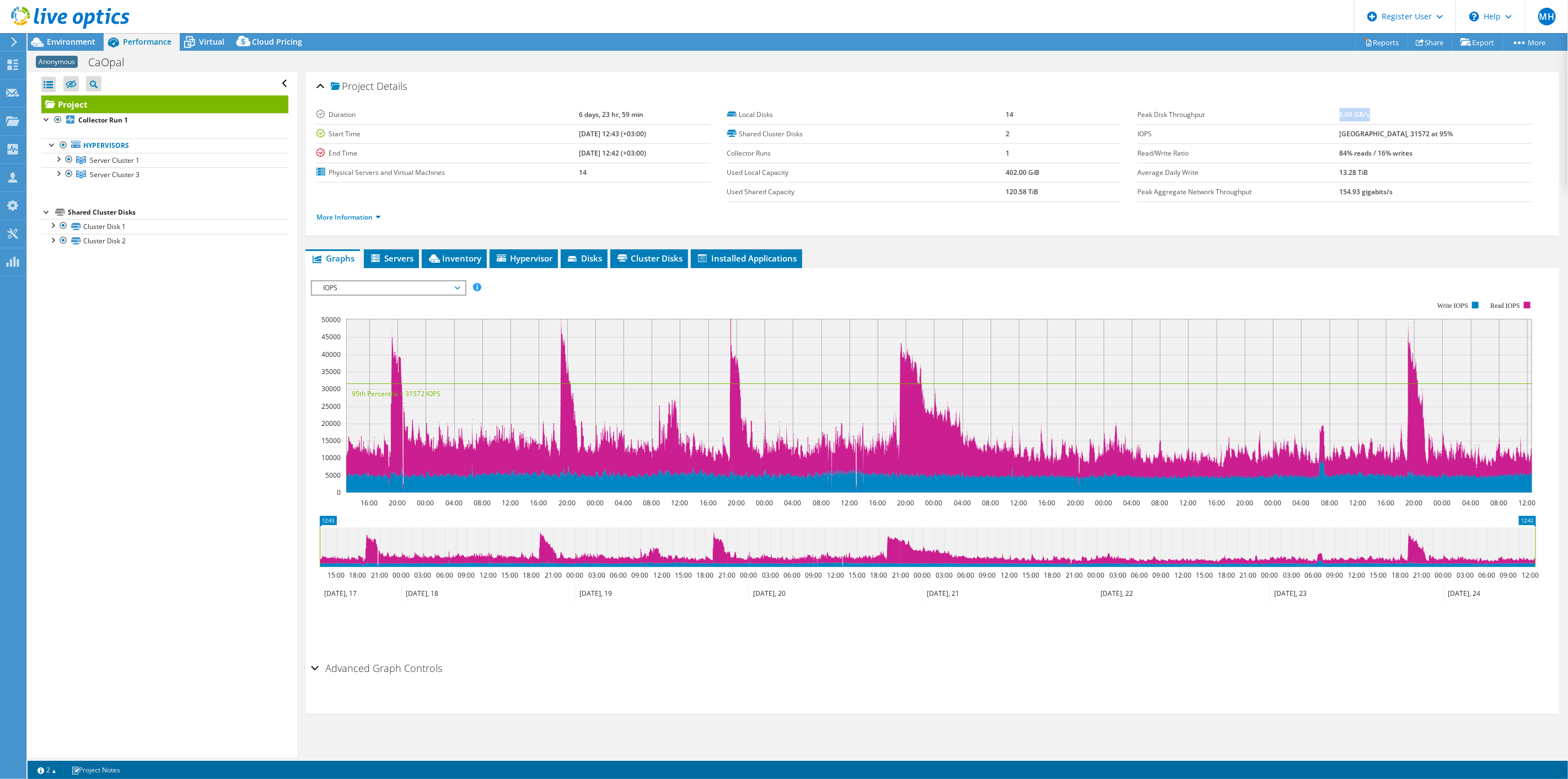
drag, startPoint x: 1356, startPoint y: 111, endPoint x: 1400, endPoint y: 113, distance: 44.0
click at [1400, 113] on td "6.99 GB/s" at bounding box center [1436, 115] width 192 height 19
click at [54, 223] on div at bounding box center [52, 224] width 11 height 11
click at [50, 339] on div at bounding box center [52, 340] width 11 height 11
click at [63, 225] on div at bounding box center [63, 226] width 11 height 13
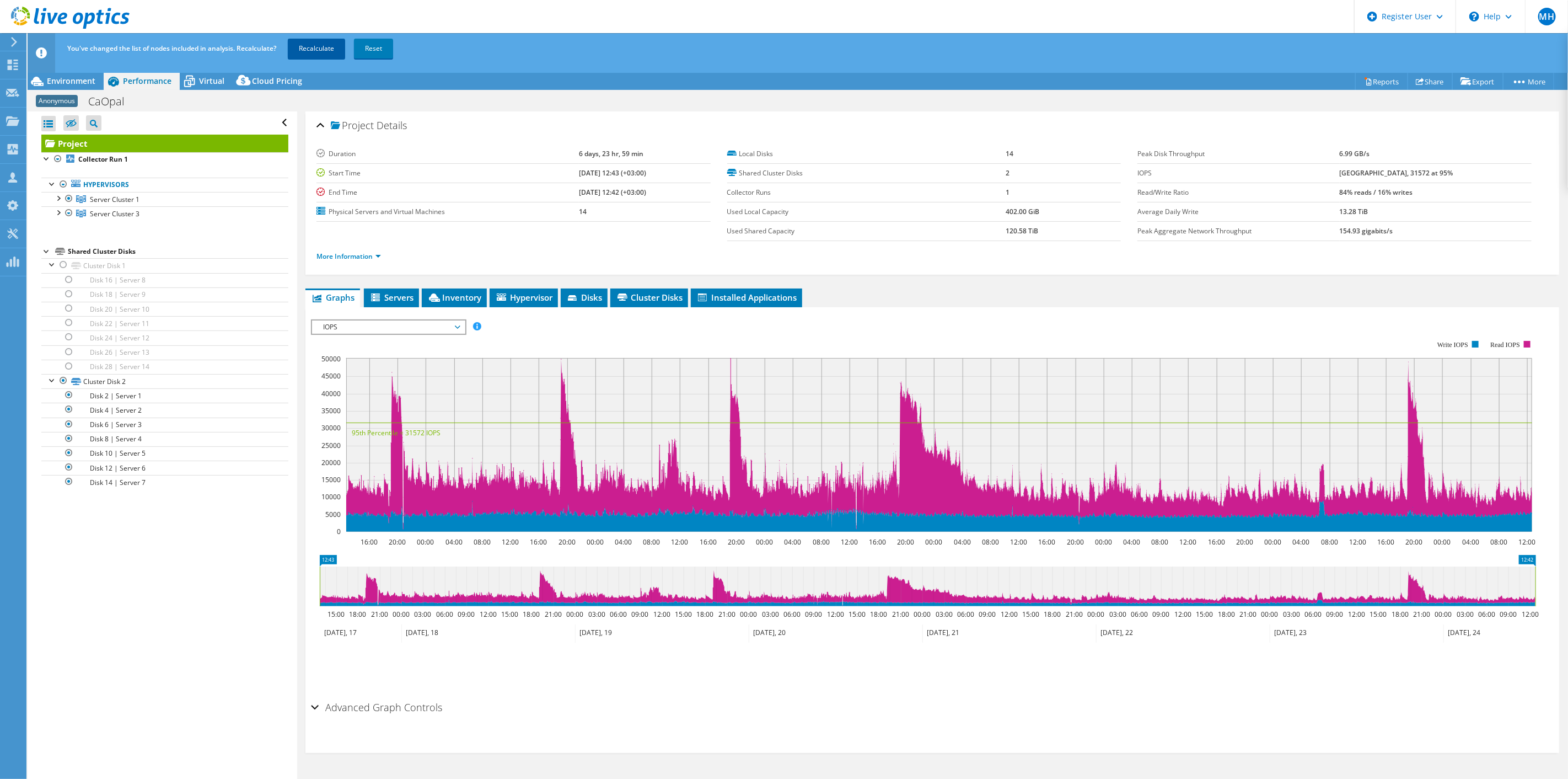
click at [308, 48] on link "Recalculate" at bounding box center [317, 48] width 58 height 20
click at [56, 210] on div at bounding box center [58, 211] width 11 height 11
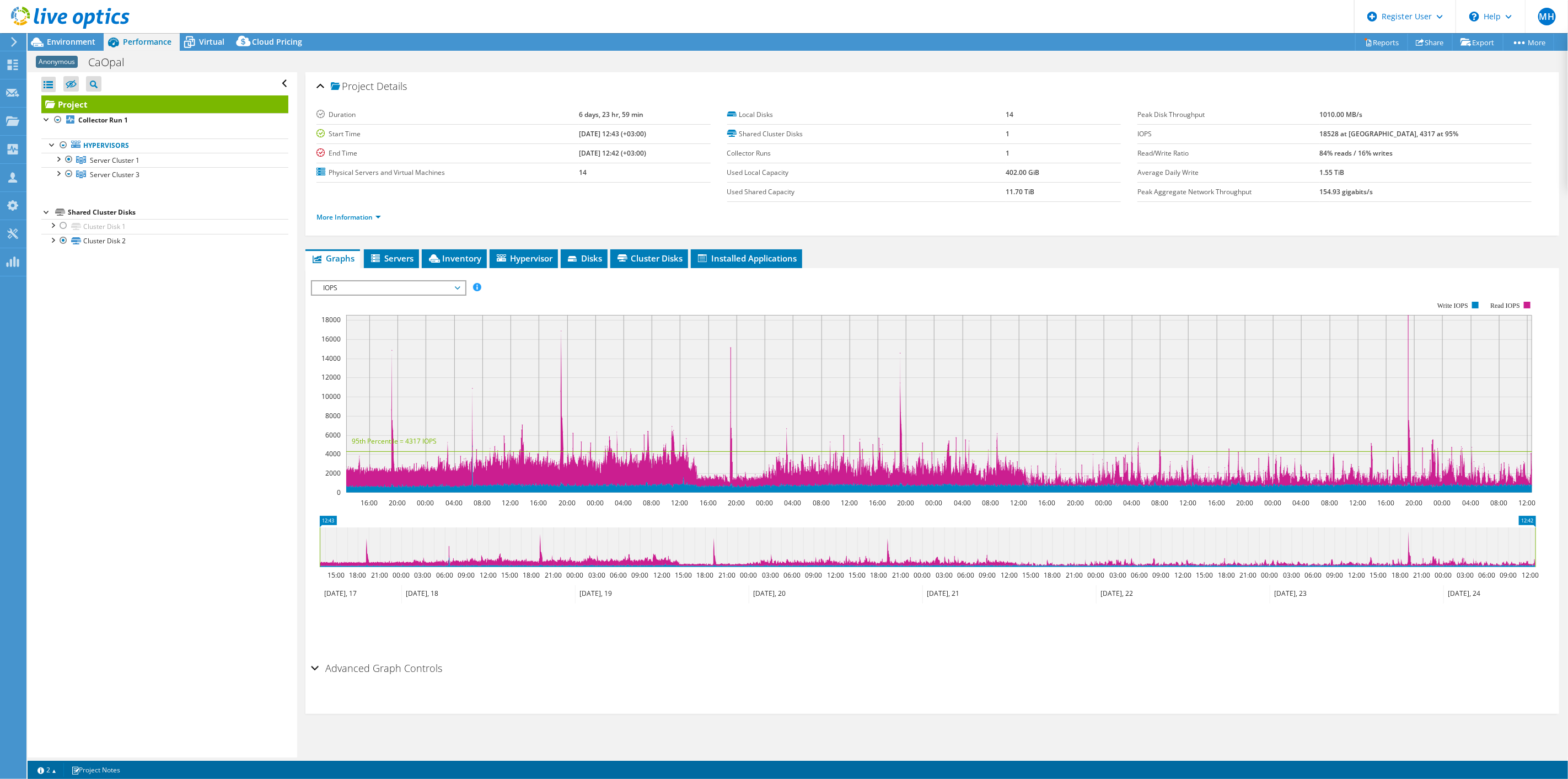
drag, startPoint x: 559, startPoint y: 132, endPoint x: 638, endPoint y: 120, distance: 79.9
click at [642, 138] on td "[DATE] 12:43 (+03:00)" at bounding box center [645, 134] width 132 height 19
click at [632, 97] on div "Project Details" at bounding box center [932, 86] width 1232 height 24
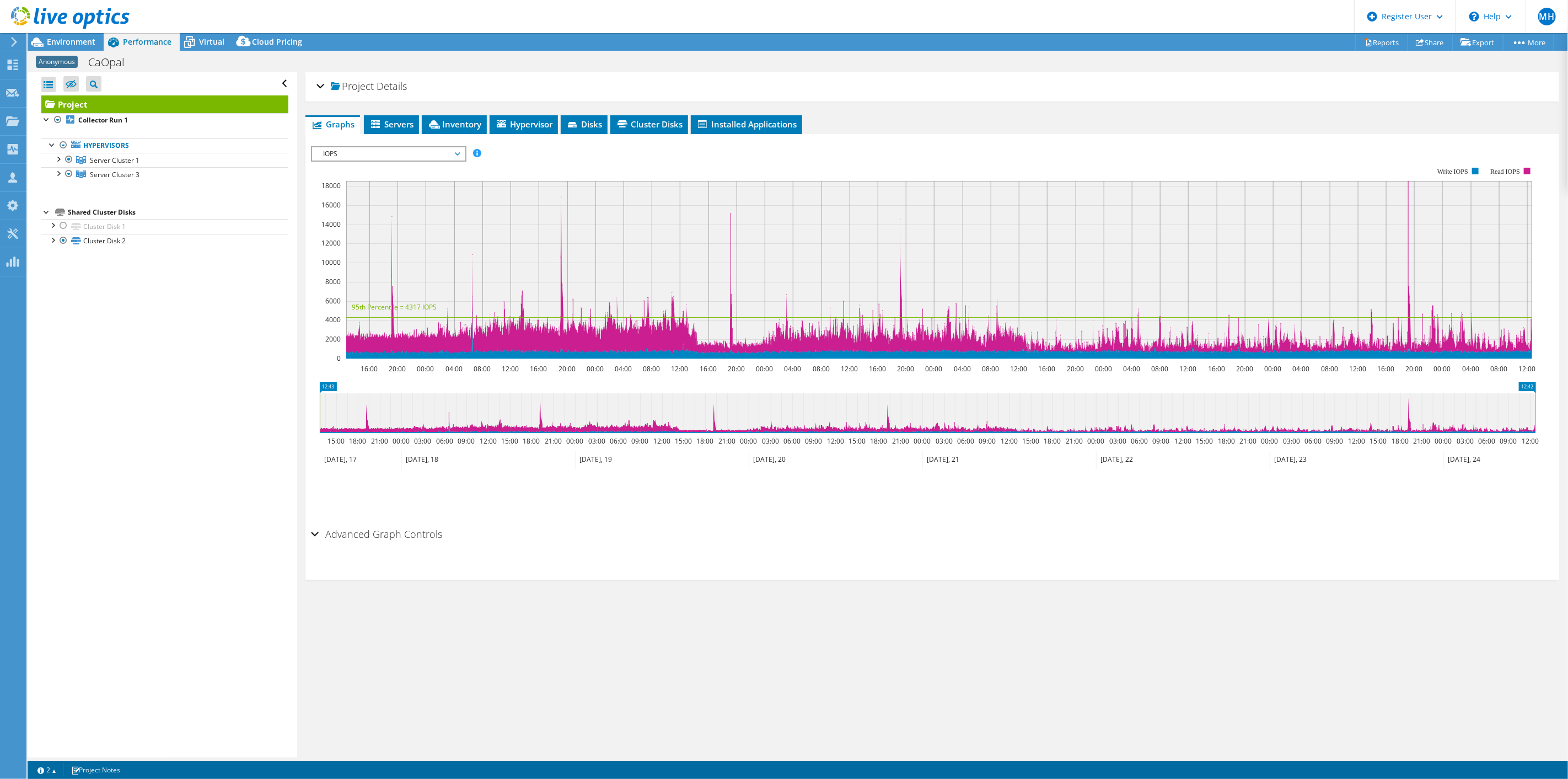
click at [625, 95] on div "Project Details" at bounding box center [932, 86] width 1232 height 24
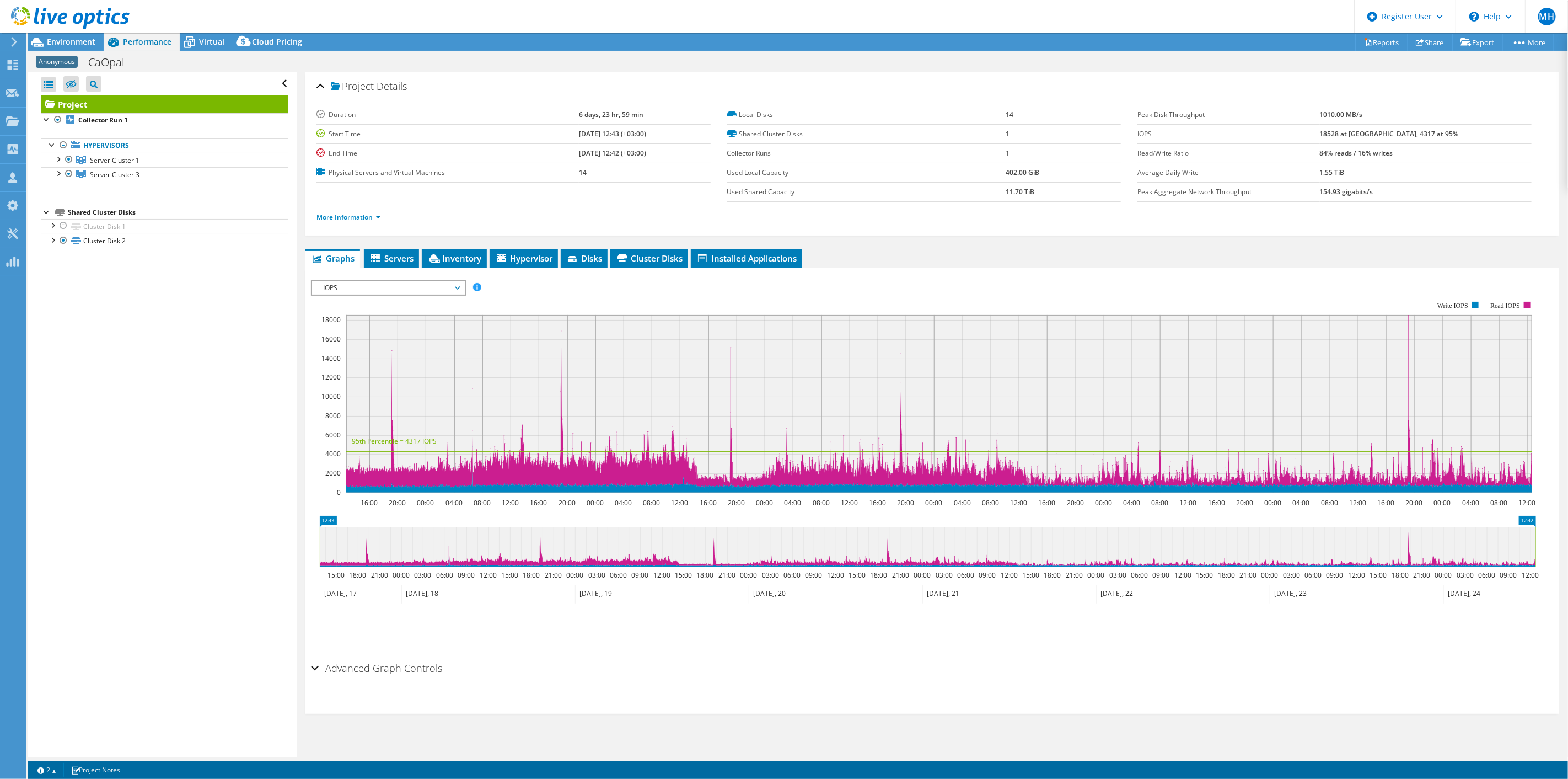
drag, startPoint x: 90, startPoint y: 42, endPoint x: 78, endPoint y: 54, distance: 17.0
click at [90, 43] on span "Environment" at bounding box center [71, 42] width 49 height 10
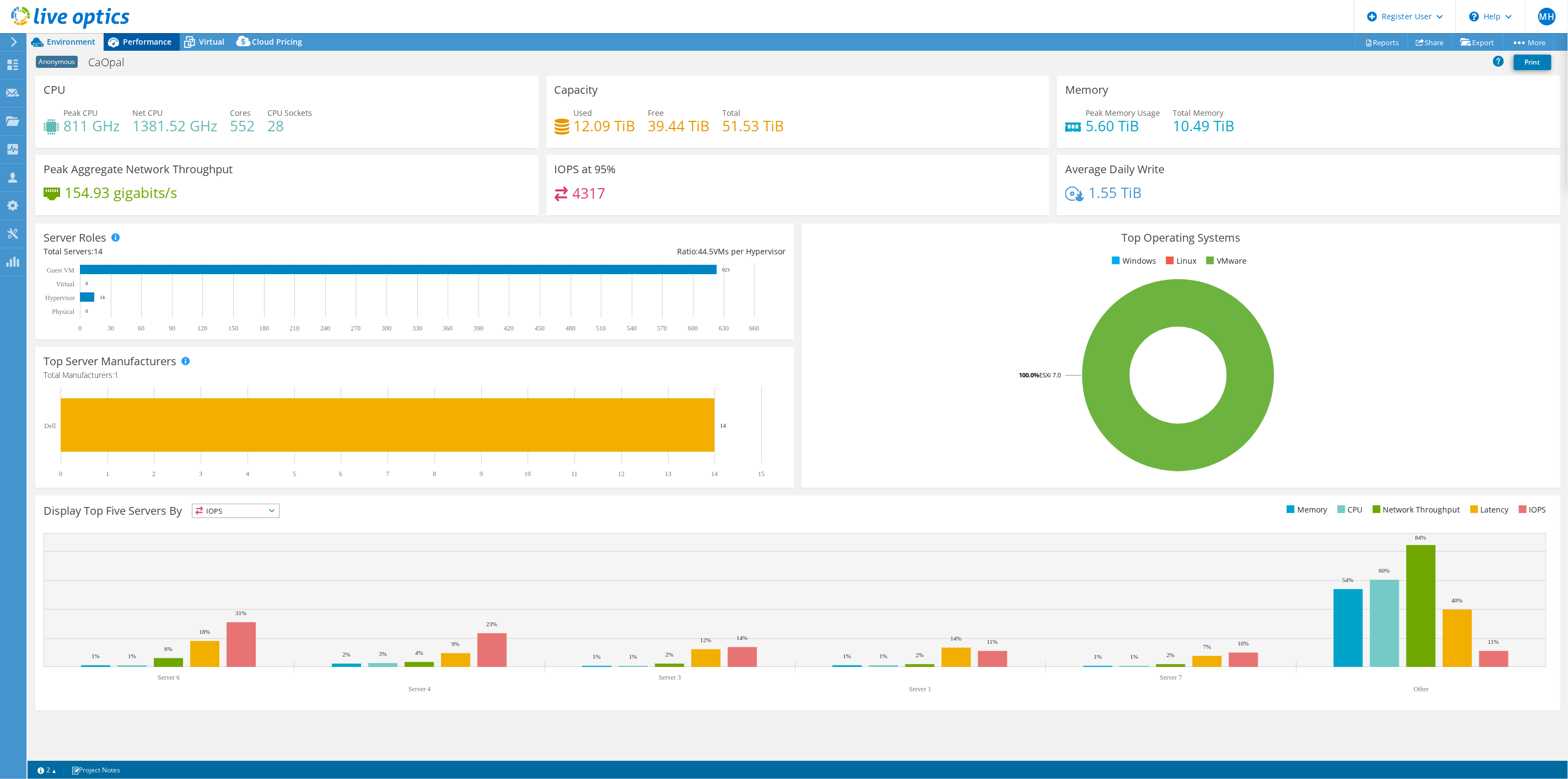
click at [147, 39] on span "Performance" at bounding box center [147, 42] width 49 height 10
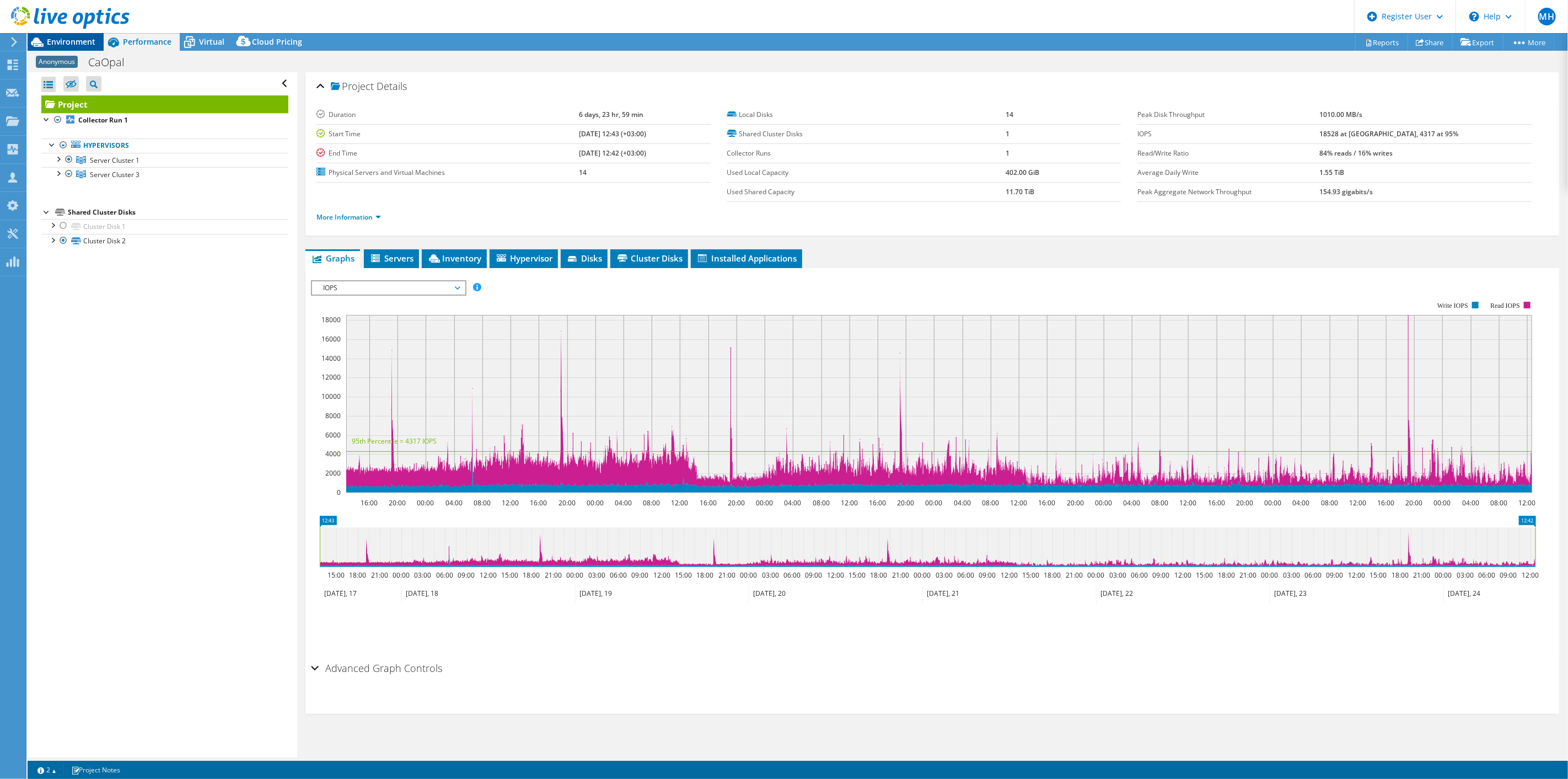
click at [46, 40] on icon at bounding box center [37, 42] width 19 height 19
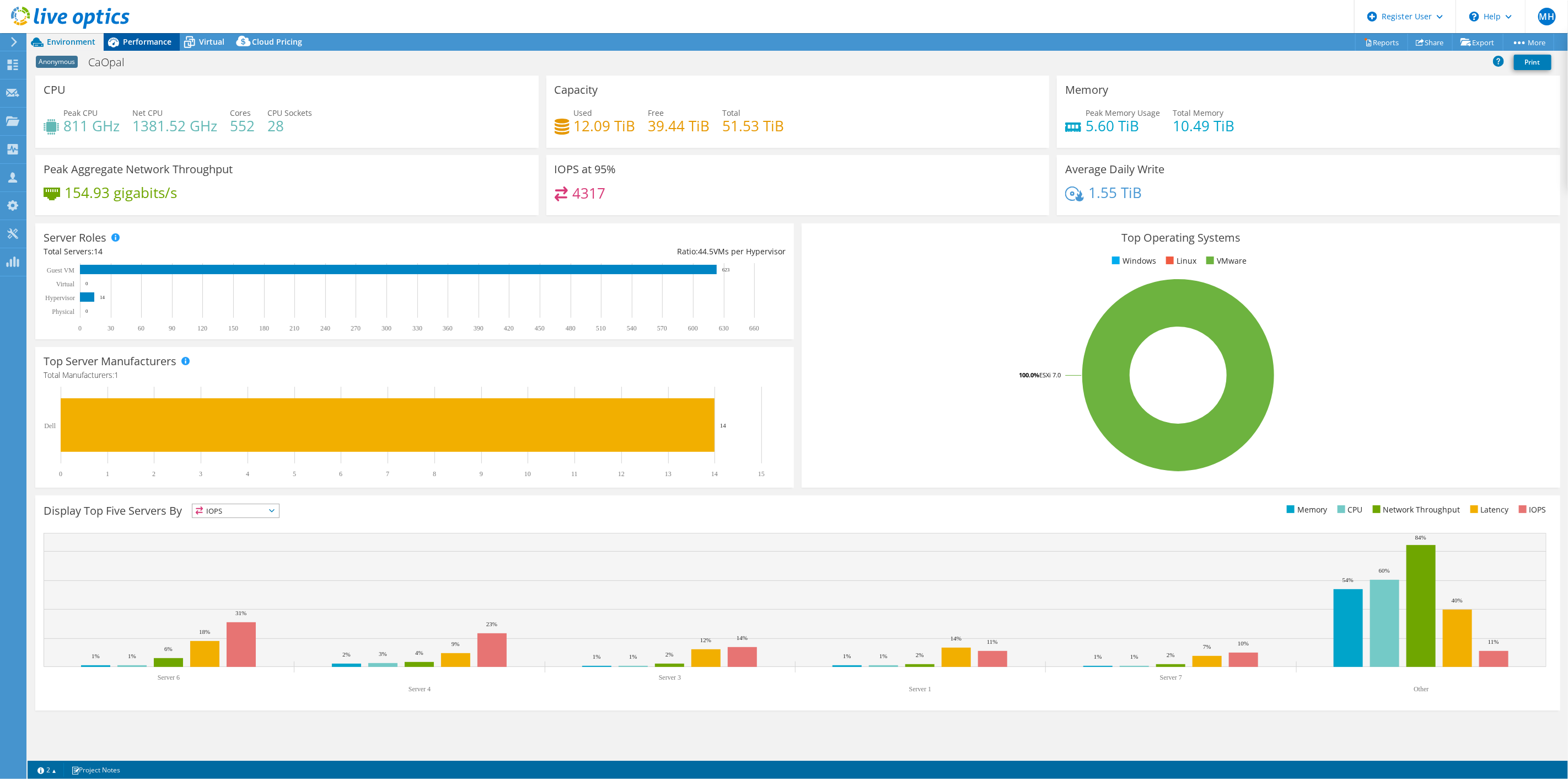
click at [162, 37] on span "Performance" at bounding box center [147, 42] width 49 height 10
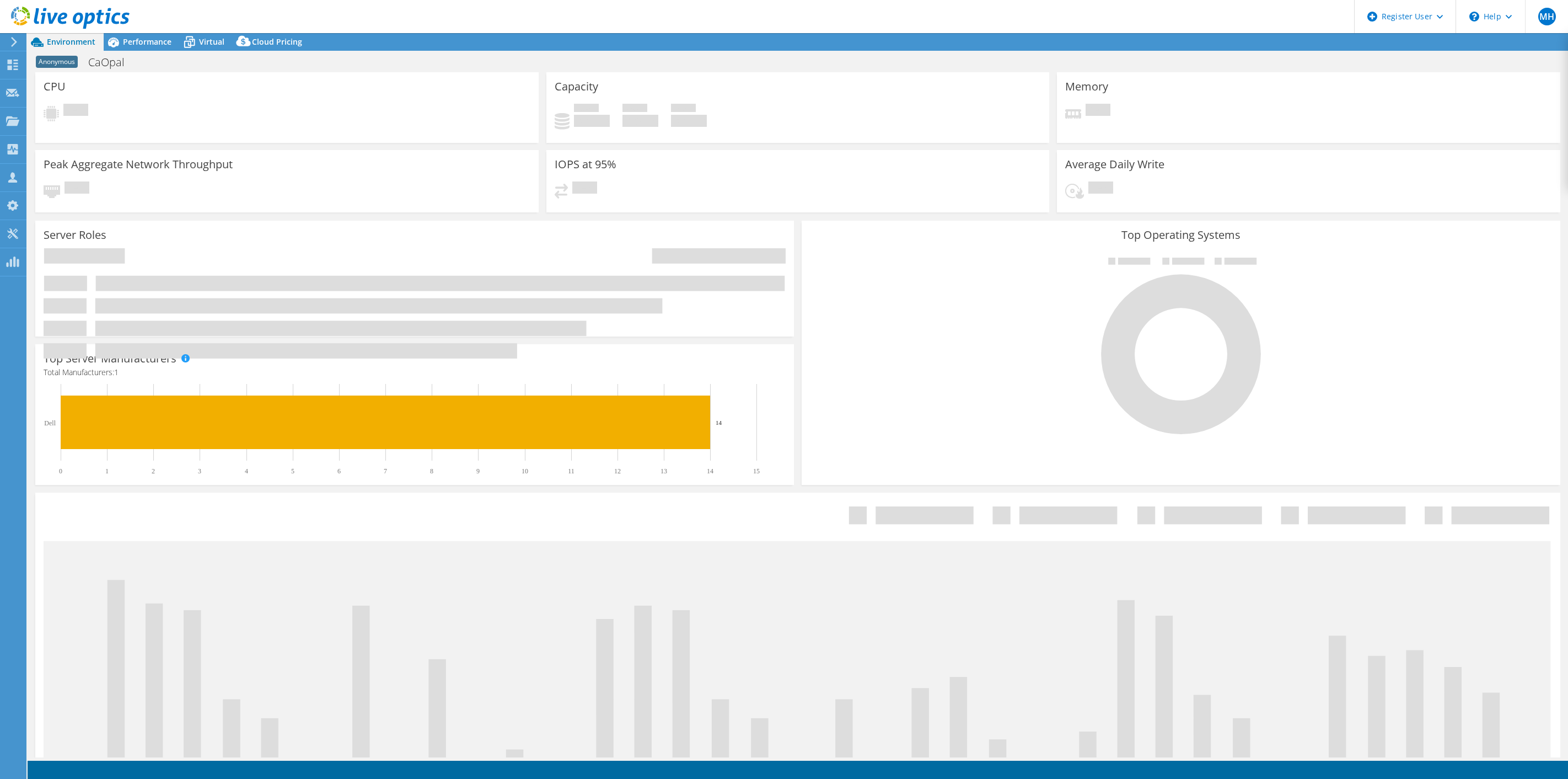
select select "USD"
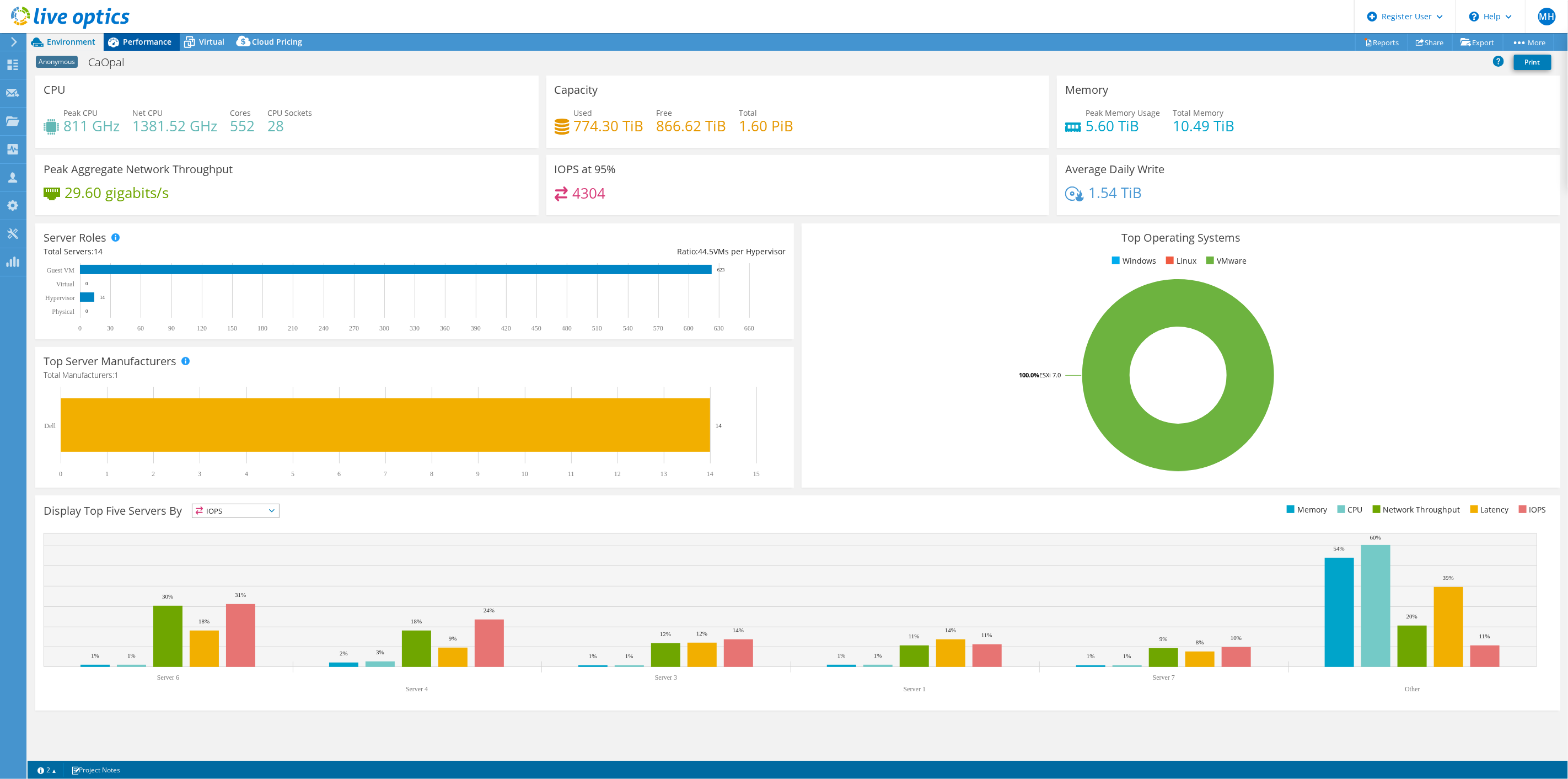
click at [148, 42] on span "Performance" at bounding box center [147, 42] width 49 height 10
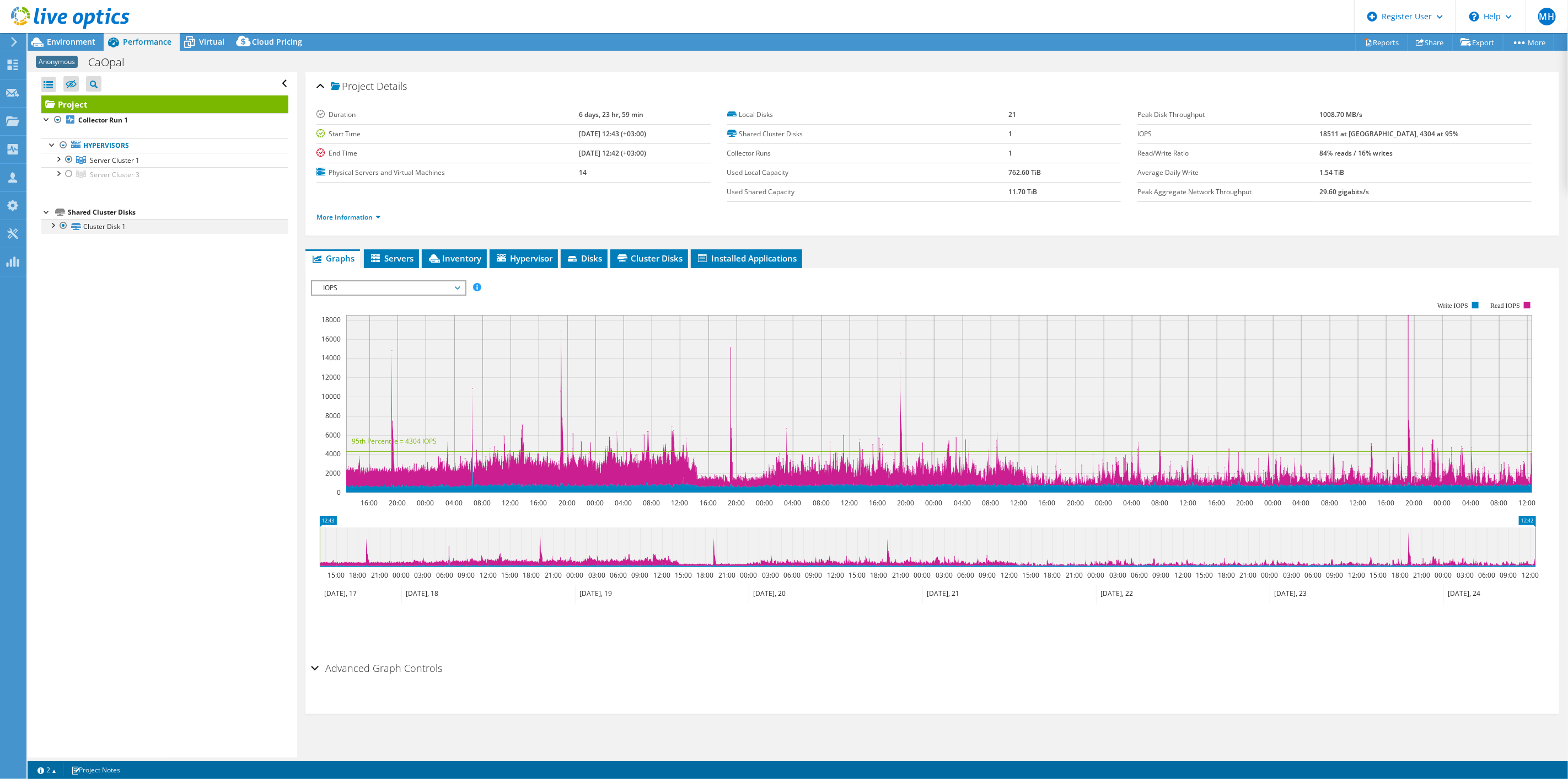
click at [52, 225] on div at bounding box center [52, 224] width 11 height 11
click at [57, 157] on div at bounding box center [58, 158] width 11 height 11
click at [59, 173] on div at bounding box center [58, 172] width 11 height 11
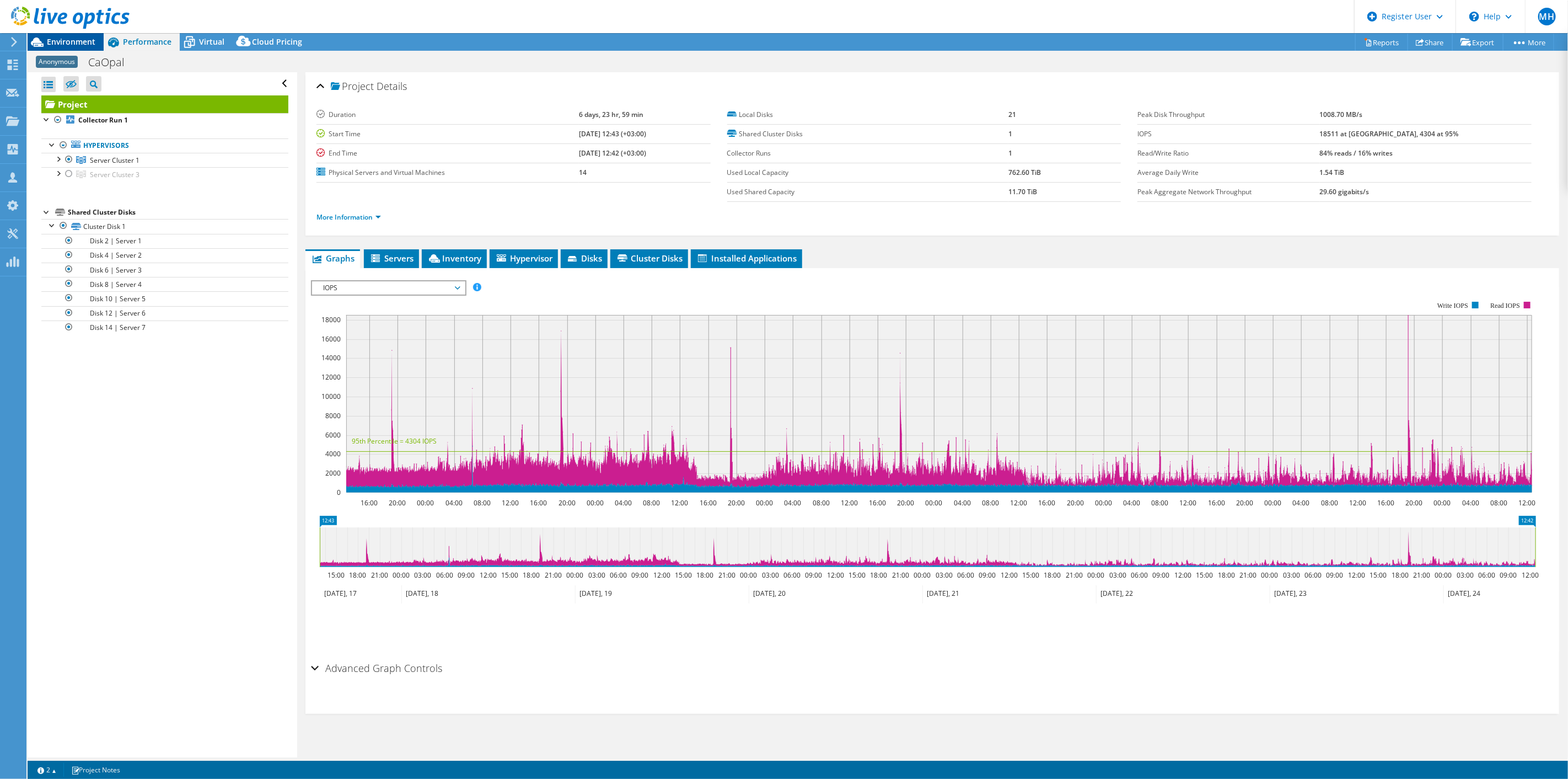
click at [71, 40] on span "Environment" at bounding box center [71, 42] width 49 height 10
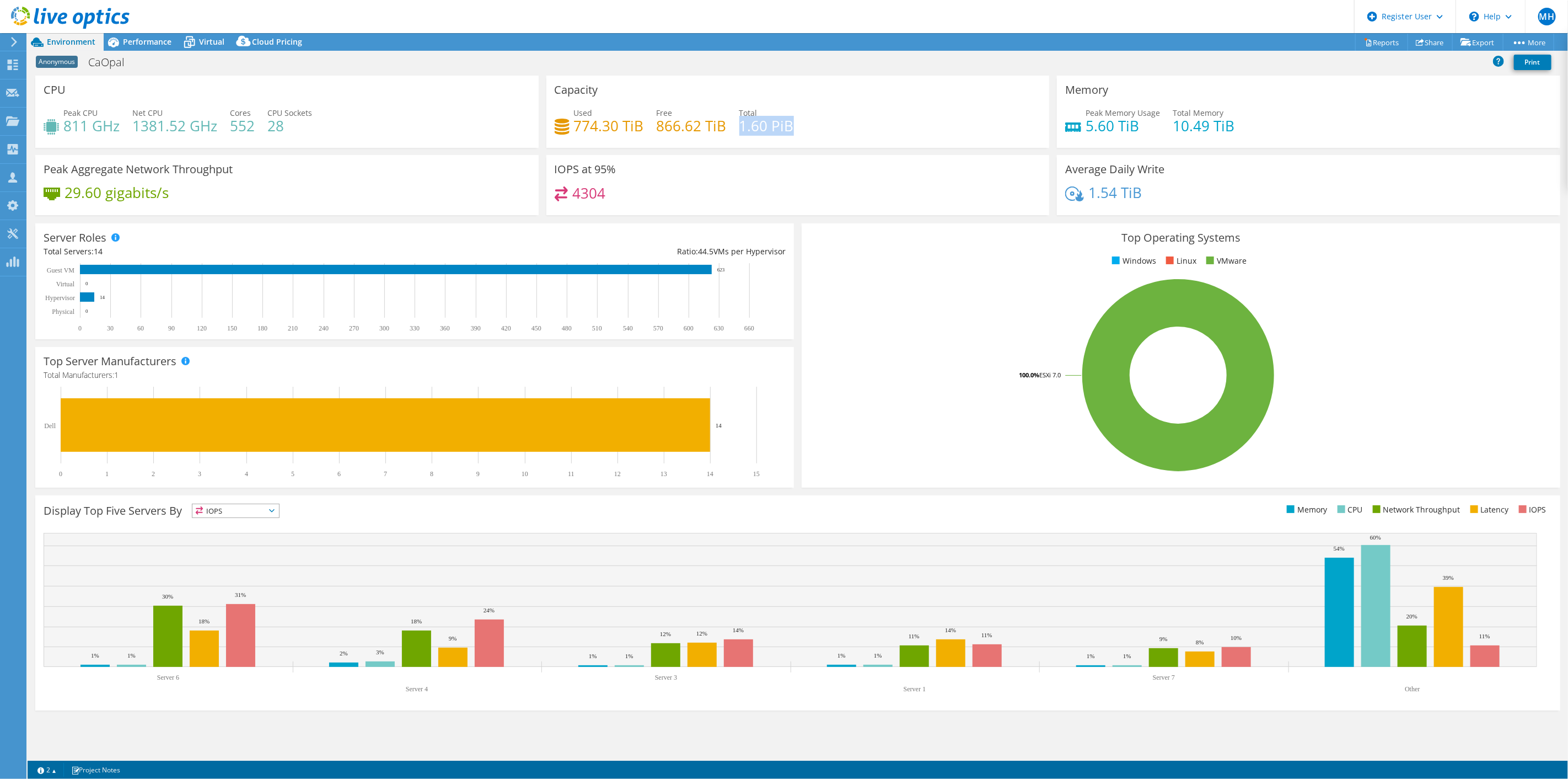
drag, startPoint x: 763, startPoint y: 126, endPoint x: 828, endPoint y: 124, distance: 65.0
click at [828, 124] on div "Used 774.30 TiB Free 866.62 TiB Total 1.60 PiB" at bounding box center [798, 125] width 487 height 36
